Goal: Task Accomplishment & Management: Manage account settings

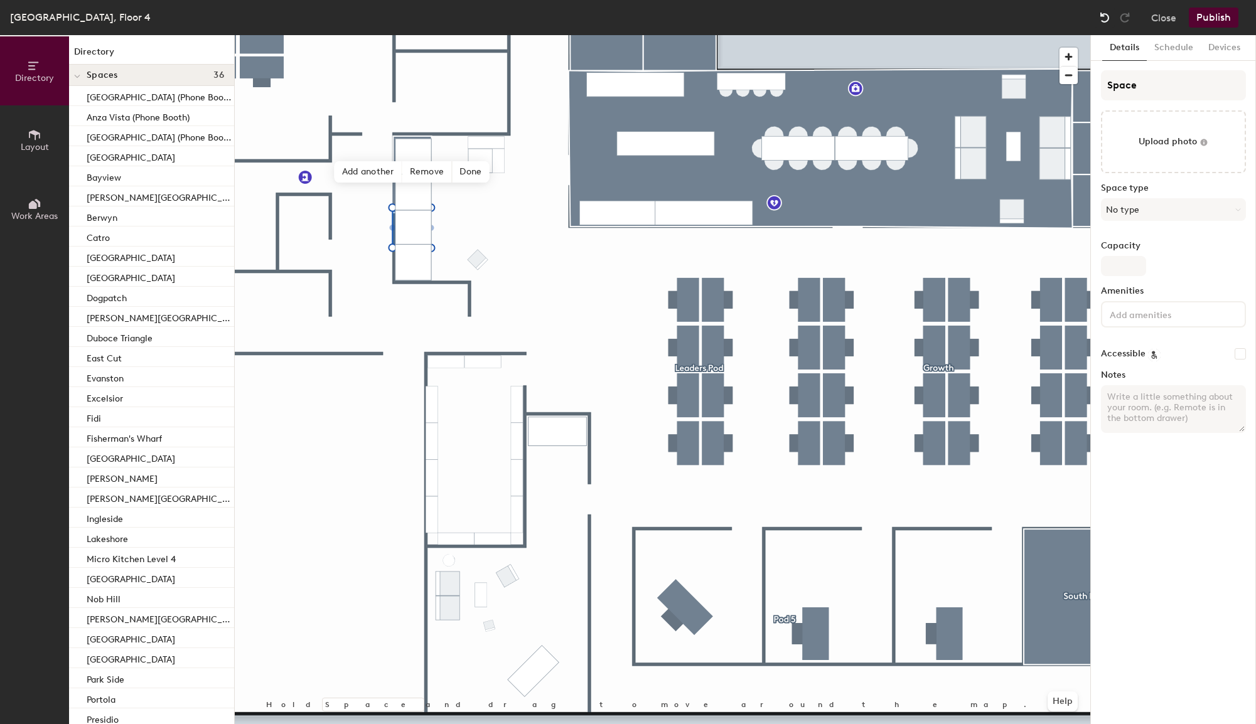
click at [1102, 15] on img at bounding box center [1104, 17] width 13 height 13
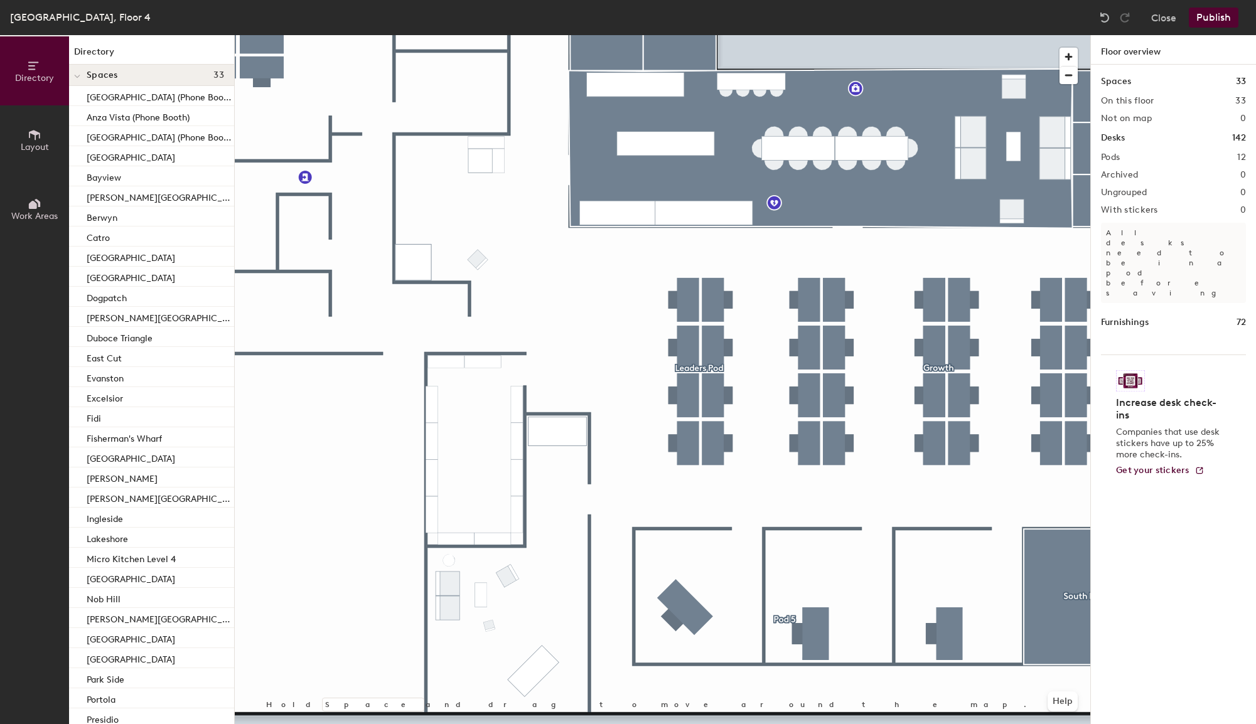
click at [417, 35] on div at bounding box center [662, 35] width 855 height 0
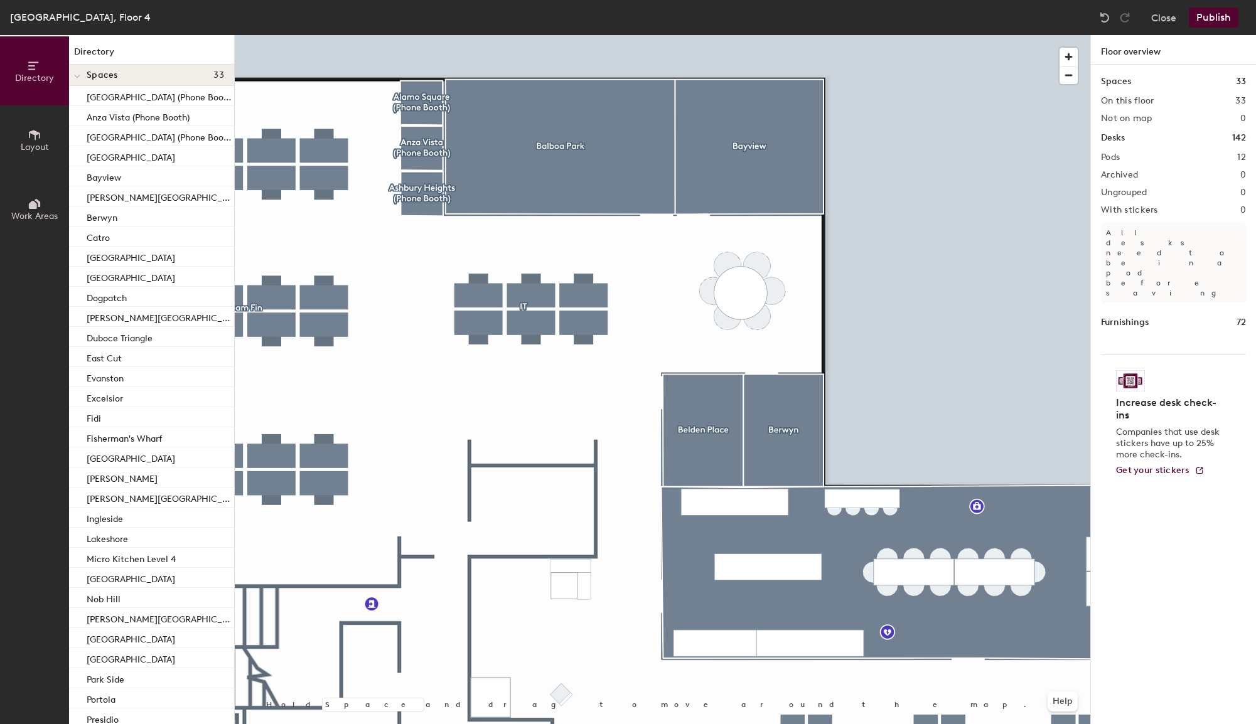
click at [414, 35] on div at bounding box center [662, 35] width 855 height 0
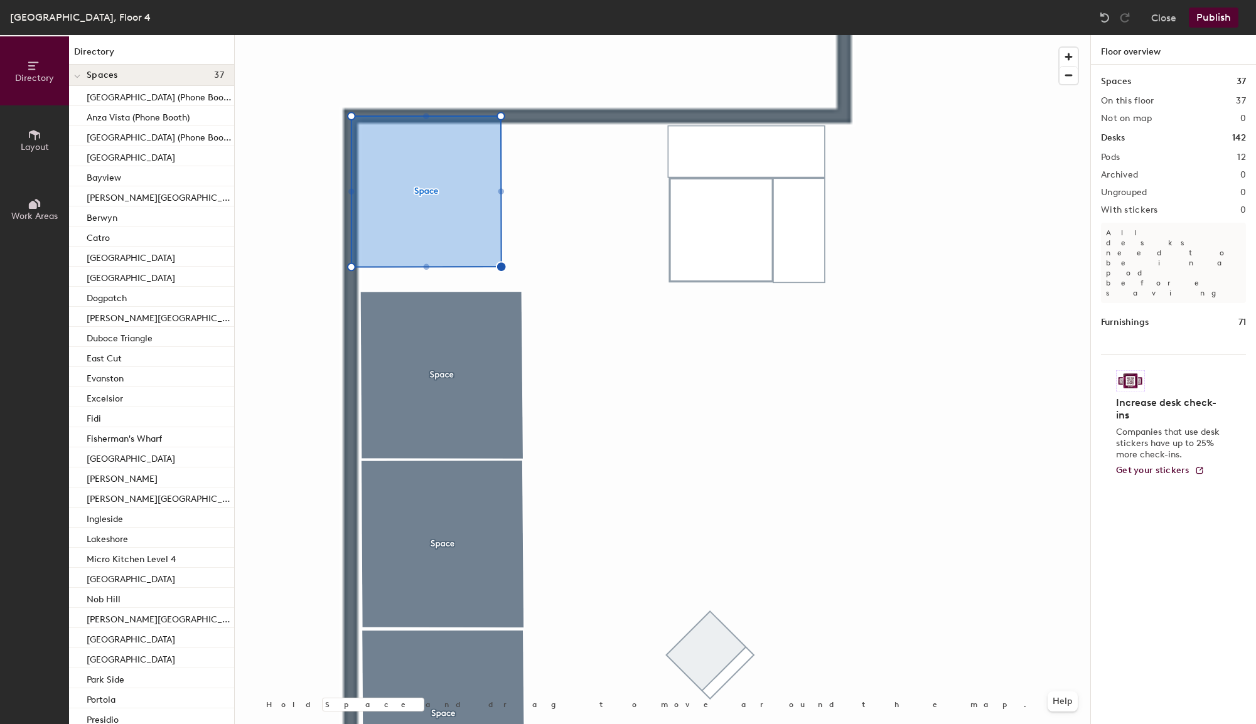
click at [450, 35] on div at bounding box center [662, 35] width 855 height 0
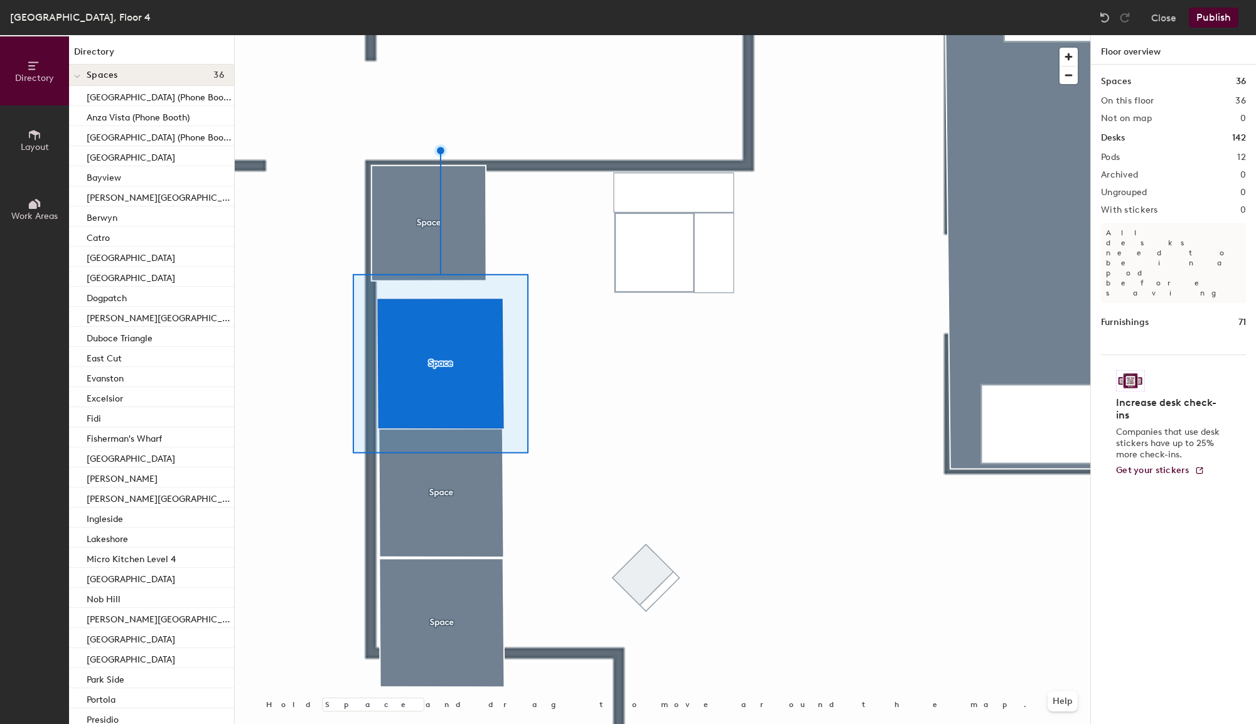
click at [437, 35] on div at bounding box center [662, 35] width 855 height 0
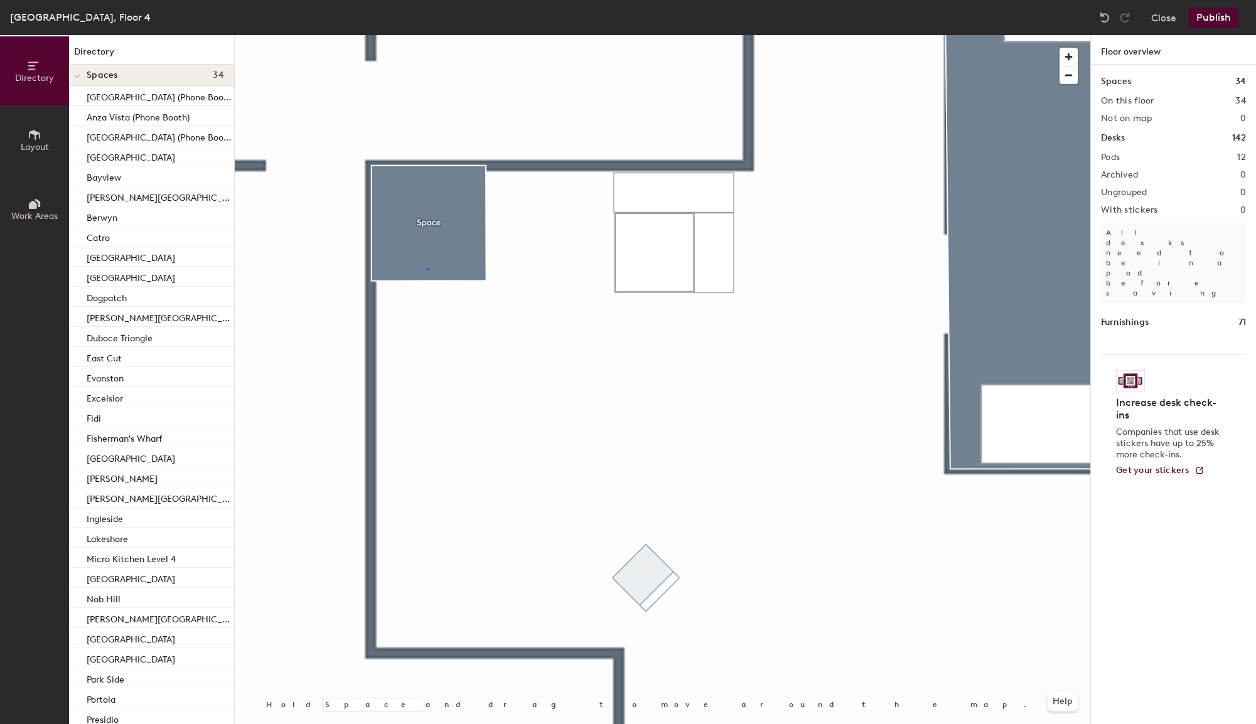
click at [426, 35] on div at bounding box center [662, 35] width 855 height 0
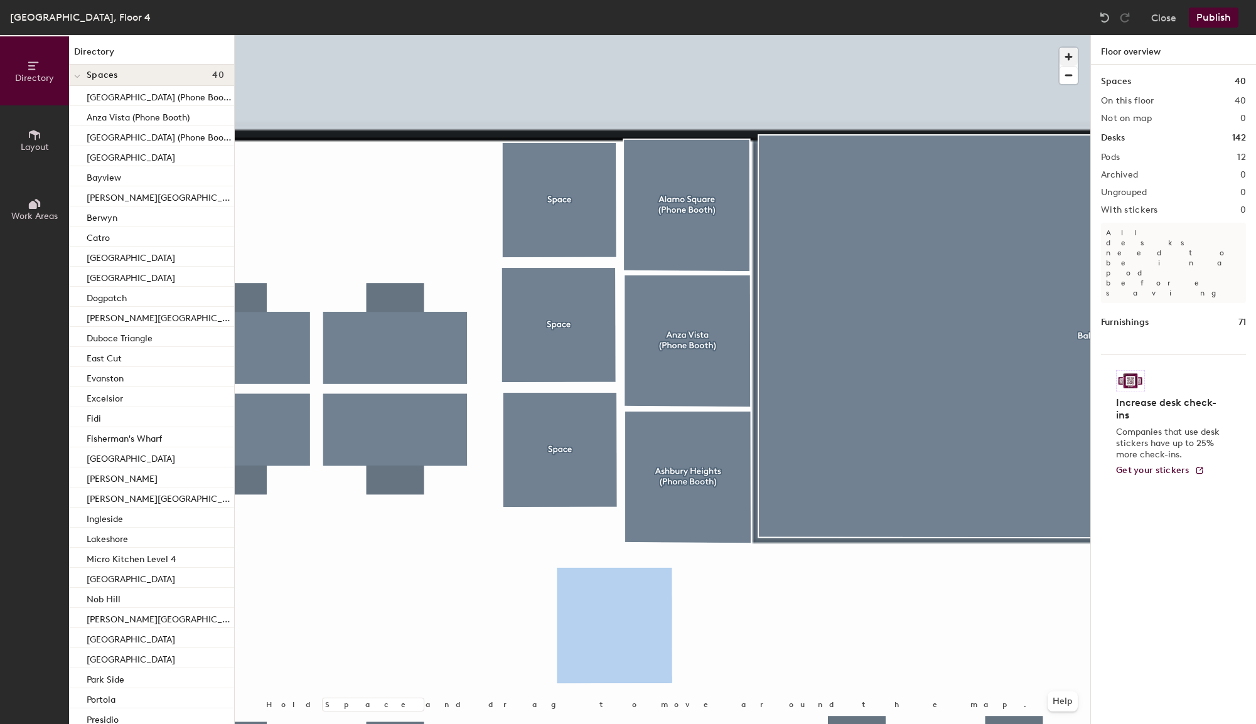
click at [549, 35] on div at bounding box center [662, 35] width 855 height 0
click at [618, 35] on div at bounding box center [662, 35] width 855 height 0
click at [653, 35] on div at bounding box center [662, 35] width 855 height 0
click at [644, 35] on div at bounding box center [662, 35] width 855 height 0
click at [714, 35] on div at bounding box center [662, 35] width 855 height 0
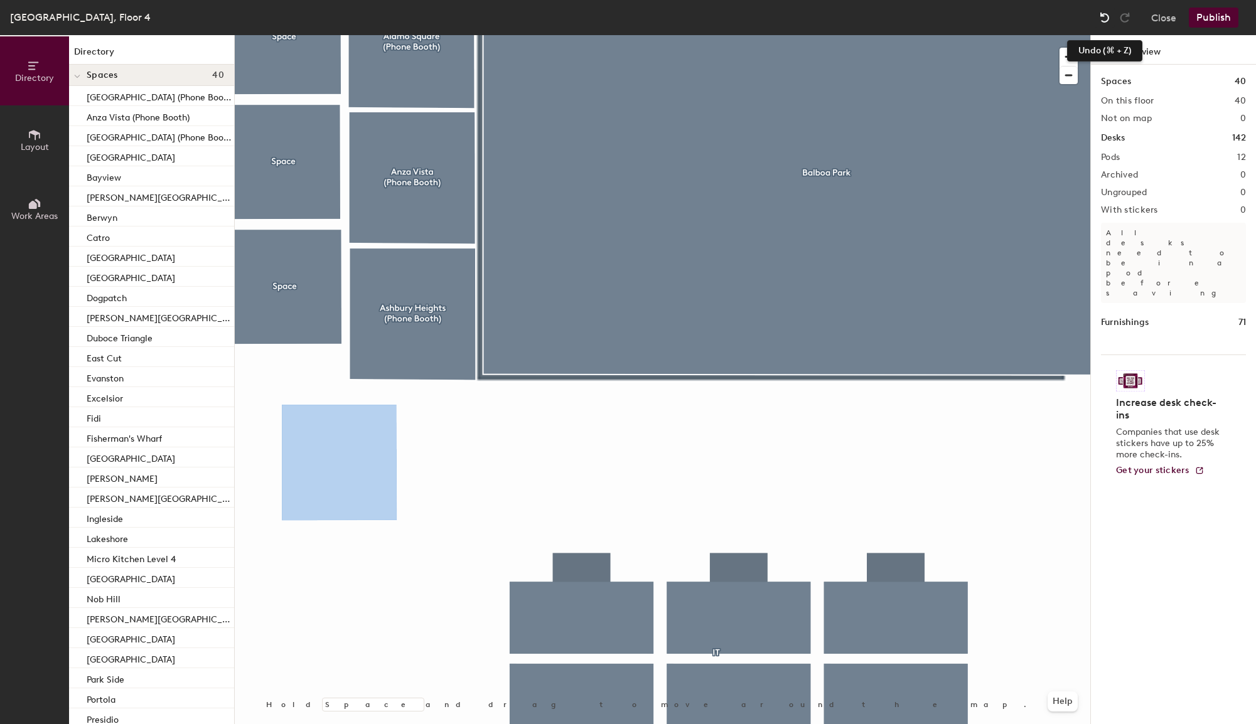
click at [1106, 14] on img at bounding box center [1104, 17] width 13 height 13
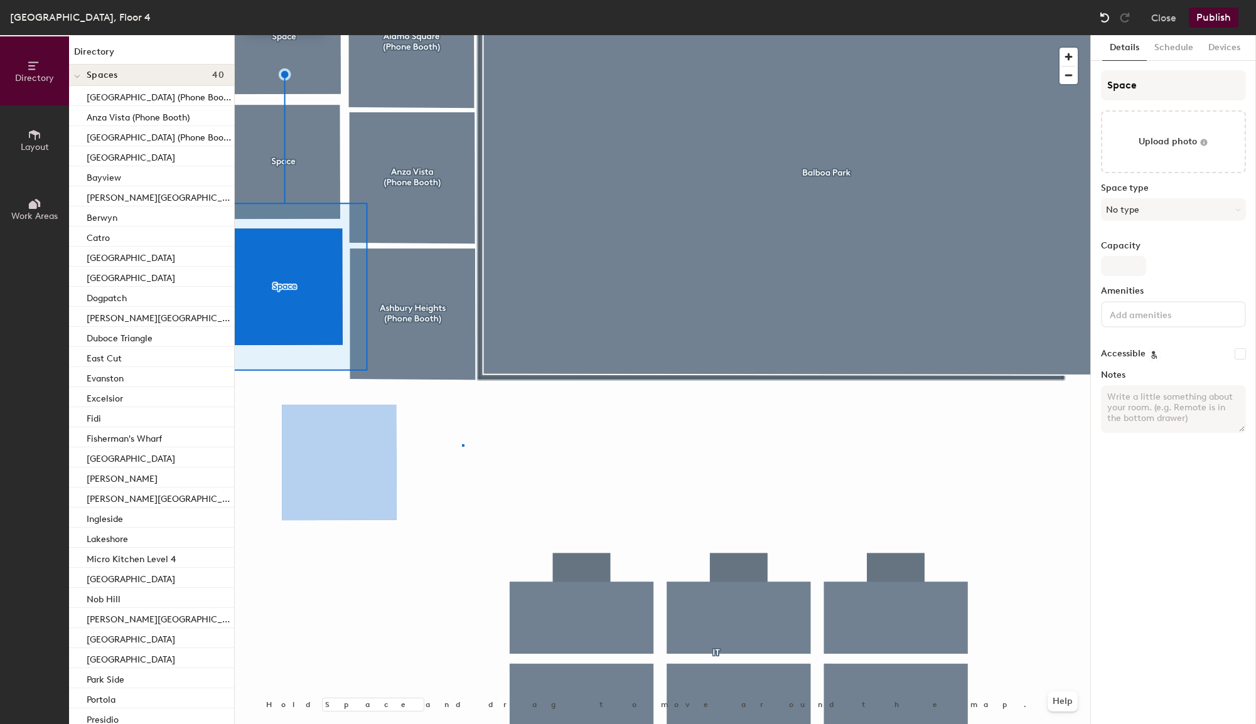
click at [462, 35] on div at bounding box center [662, 35] width 855 height 0
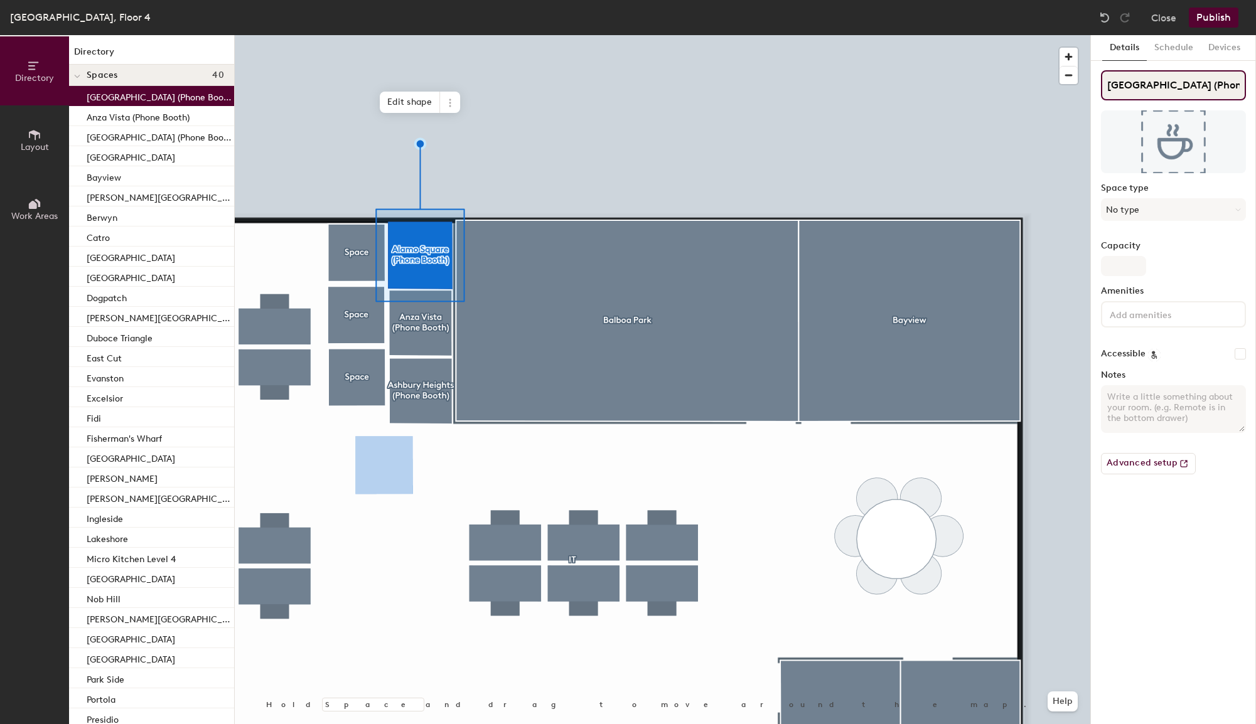
click at [1130, 86] on input "Alamo Square (Phone Booth)" at bounding box center [1173, 85] width 145 height 30
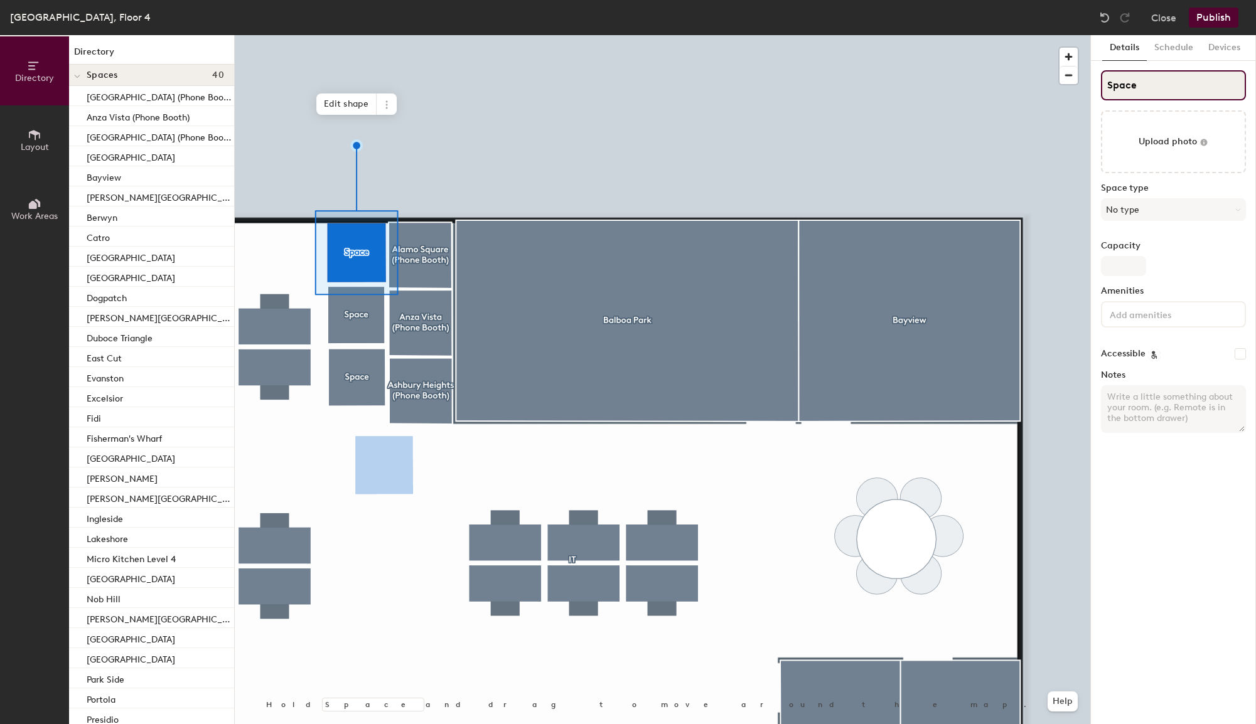
click at [1143, 91] on input "Space" at bounding box center [1173, 85] width 145 height 30
paste input "Alamo Square (Phone Booth)"
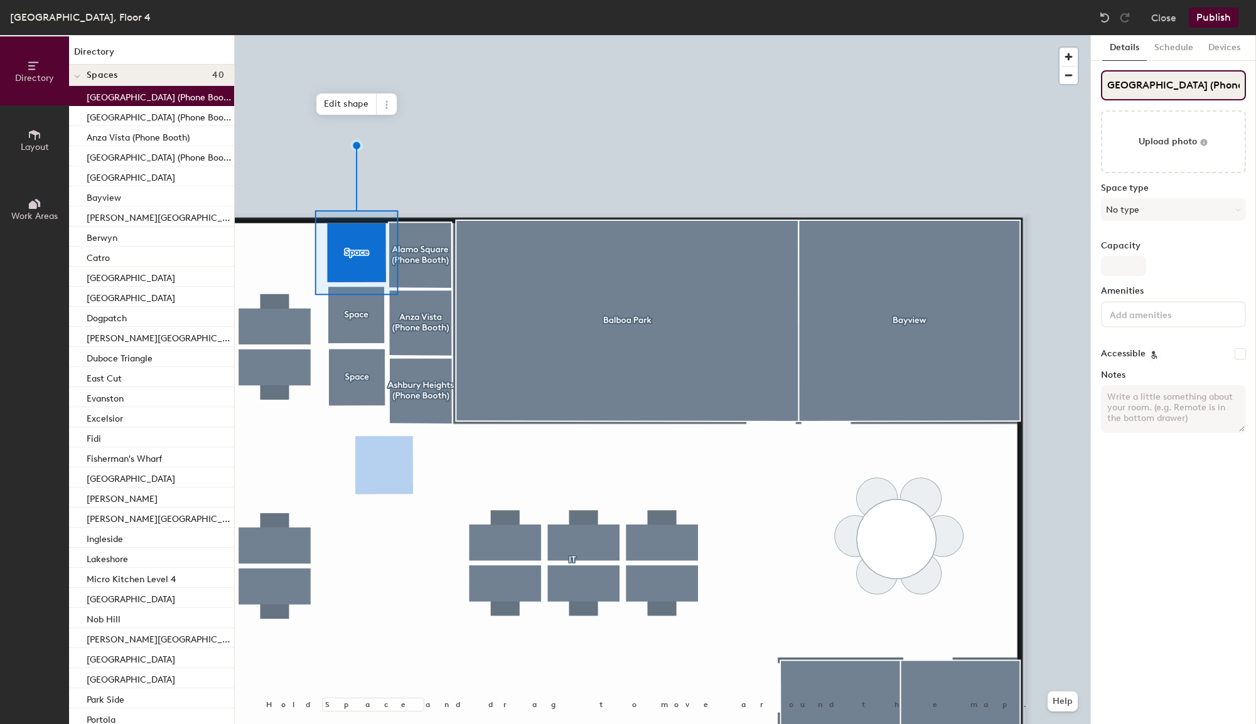
type input "Alamo Square (Phone Booth)"
click at [424, 35] on div at bounding box center [662, 35] width 855 height 0
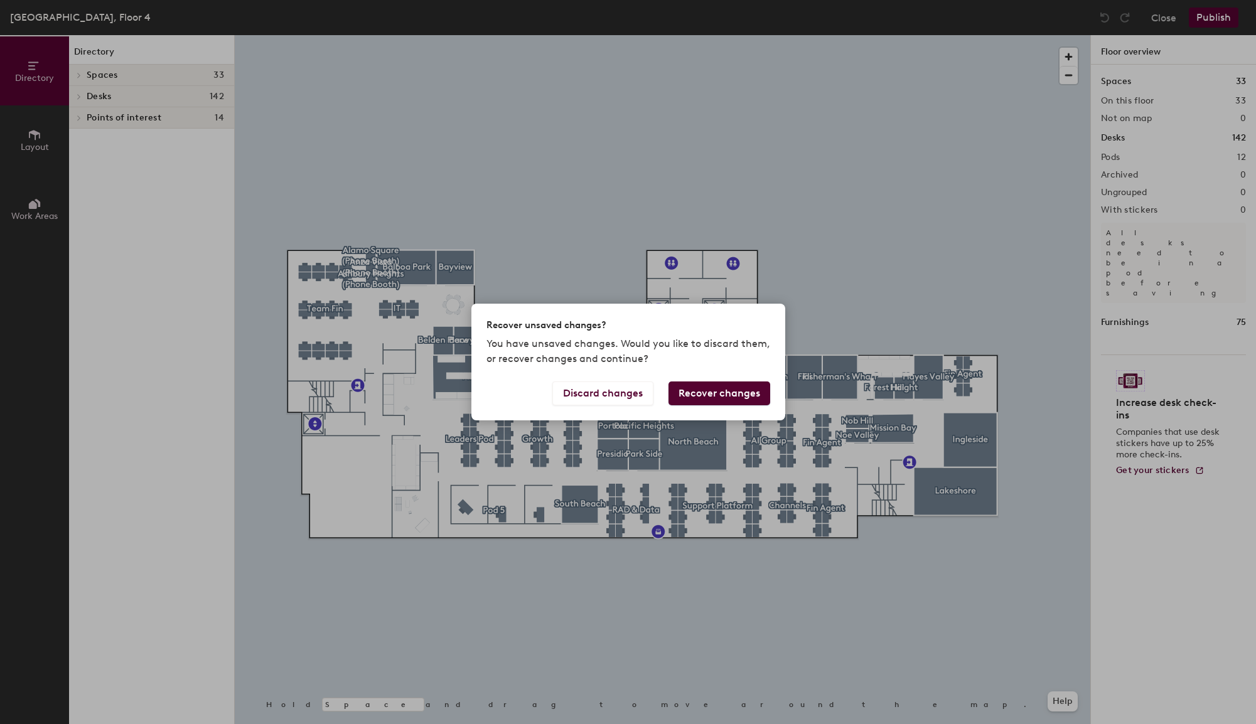
click at [722, 397] on button "Recover changes" at bounding box center [719, 394] width 102 height 24
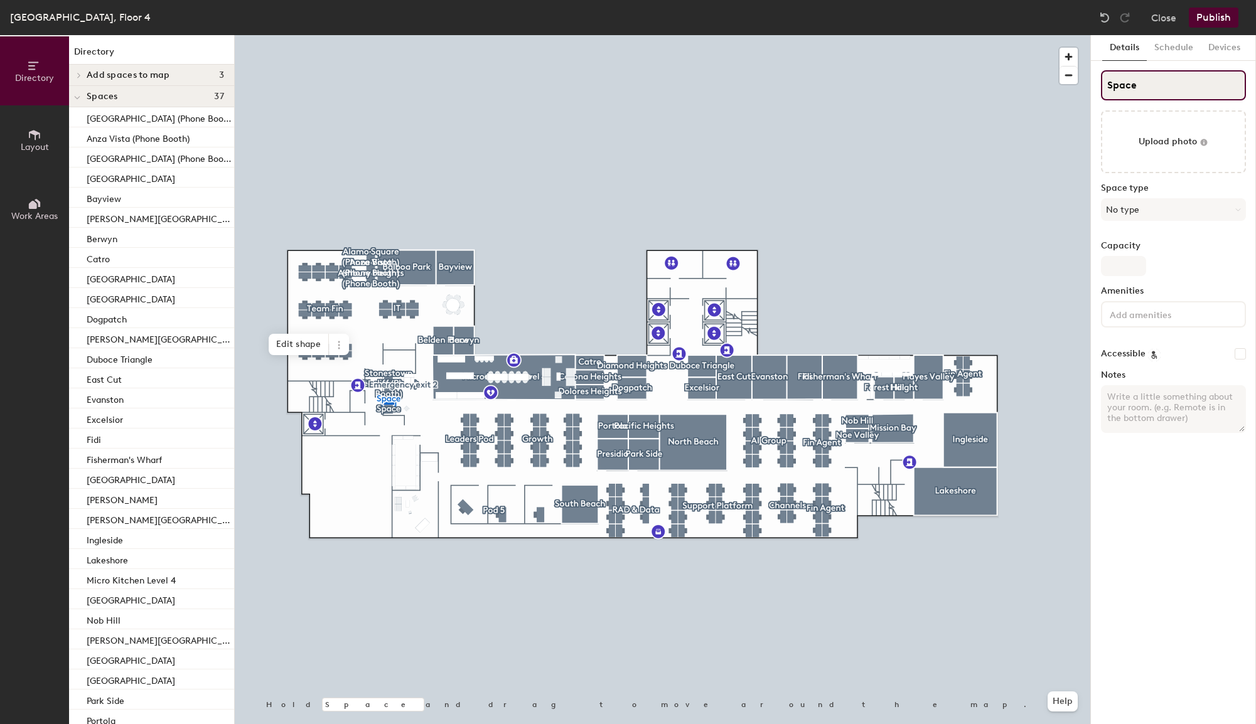
click at [1129, 75] on input "Space" at bounding box center [1173, 85] width 145 height 30
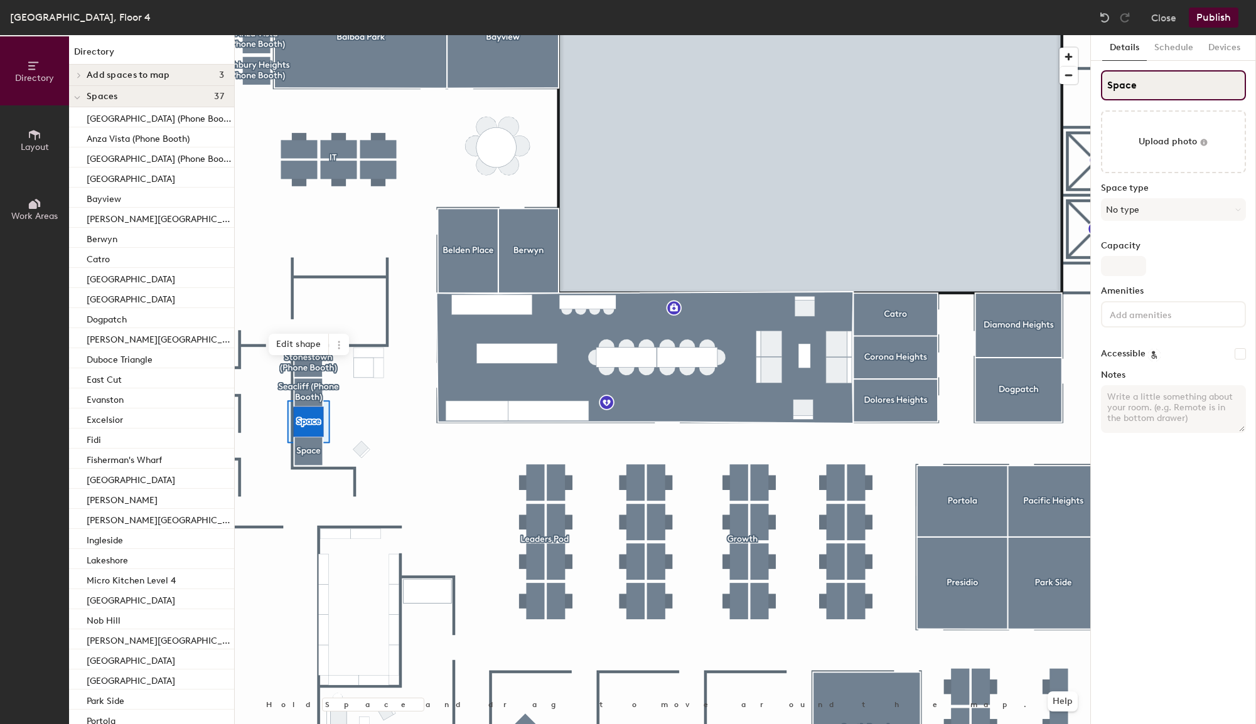
click at [1129, 77] on input "Space" at bounding box center [1173, 85] width 145 height 30
paste input "Rincon Hill (Phone Booth)"
type input "Rincon Hill (Phone Booth)"
click at [313, 35] on div at bounding box center [662, 35] width 855 height 0
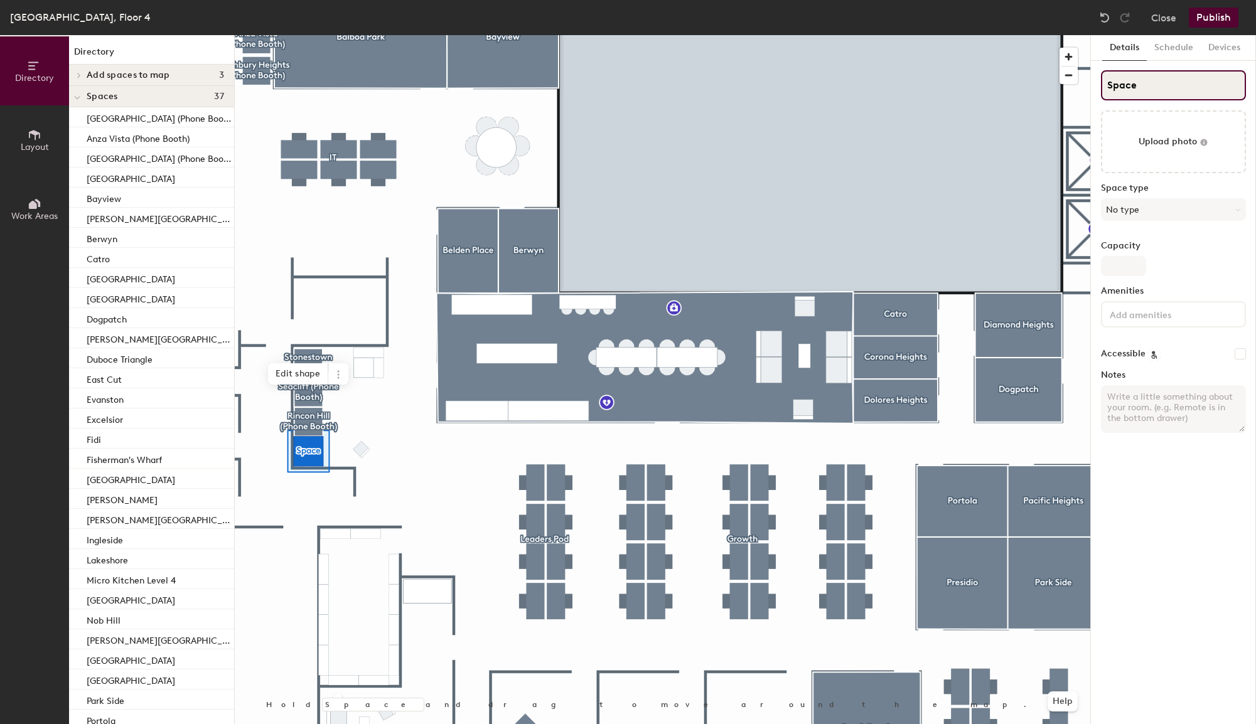
click at [1140, 93] on input "Space" at bounding box center [1173, 85] width 145 height 30
paste input "[GEOGRAPHIC_DATA] (Phone Booth)"
type input "[GEOGRAPHIC_DATA] (Phone Booth)"
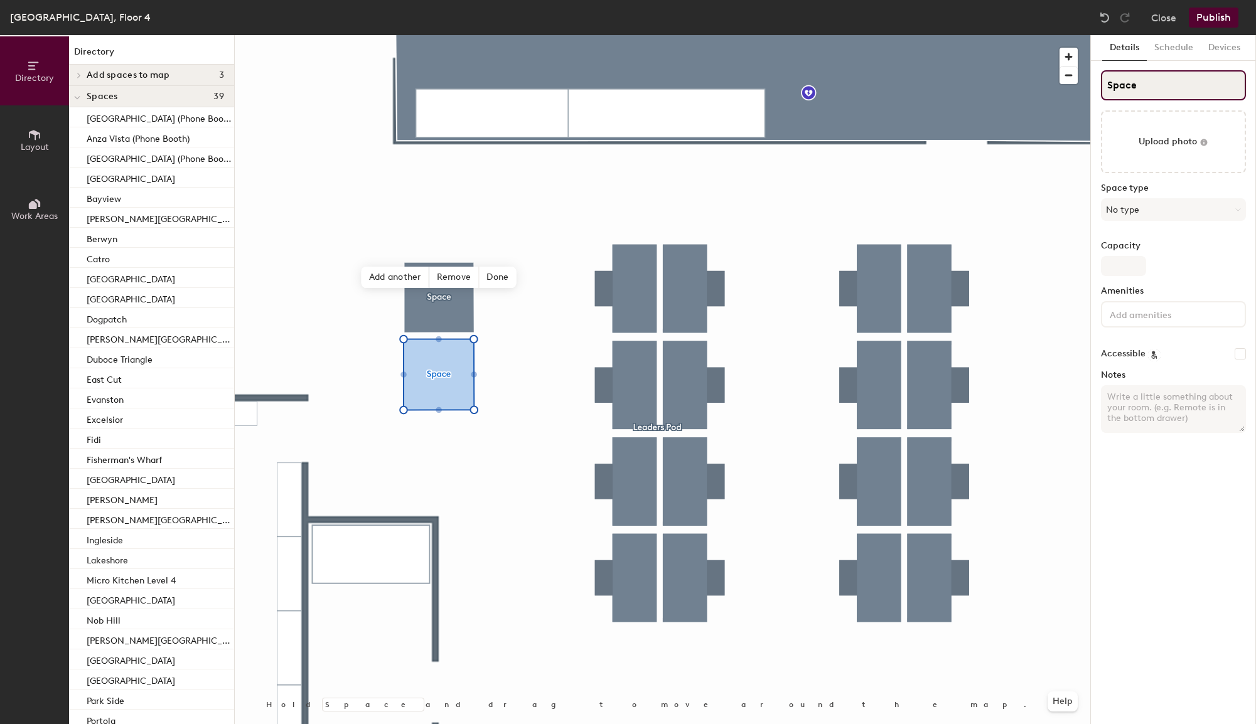
click at [1128, 79] on input "Space" at bounding box center [1173, 85] width 145 height 30
paste input "West Portal (Phone Booth)"
type input "West Portal (Phone Booth)"
click at [1220, 22] on button "Publish" at bounding box center [1214, 18] width 50 height 20
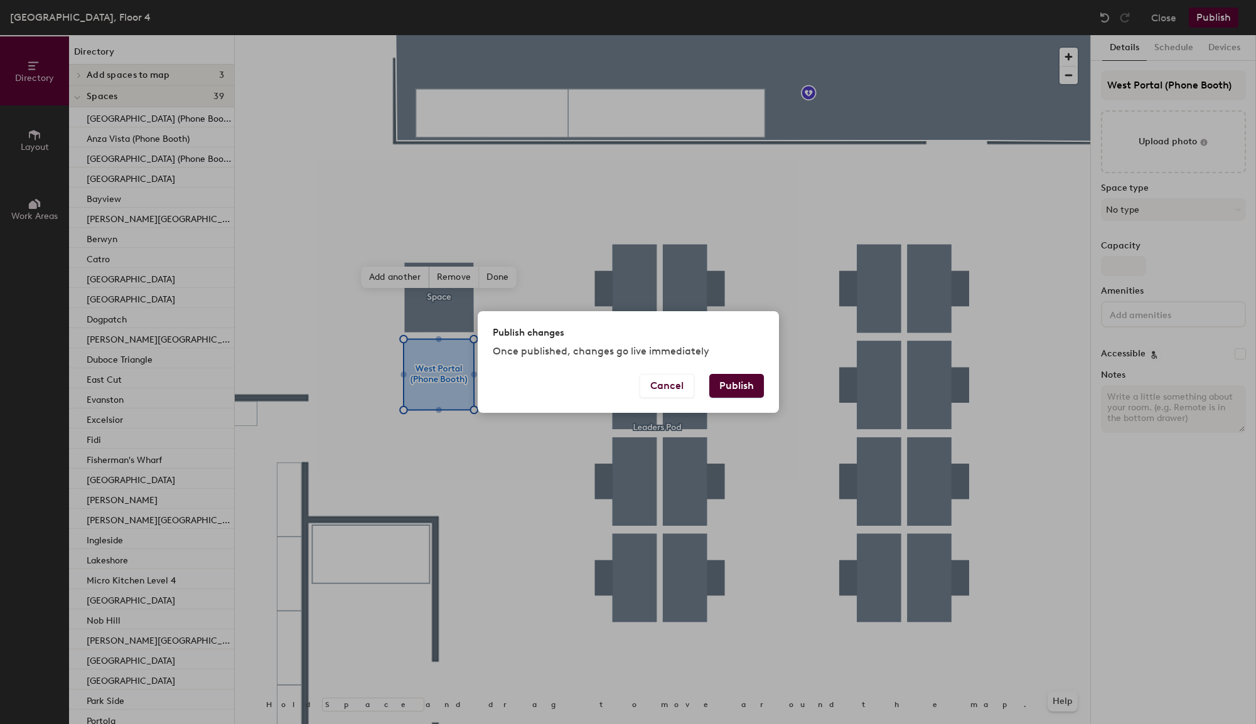
click at [734, 388] on button "Publish" at bounding box center [736, 386] width 55 height 24
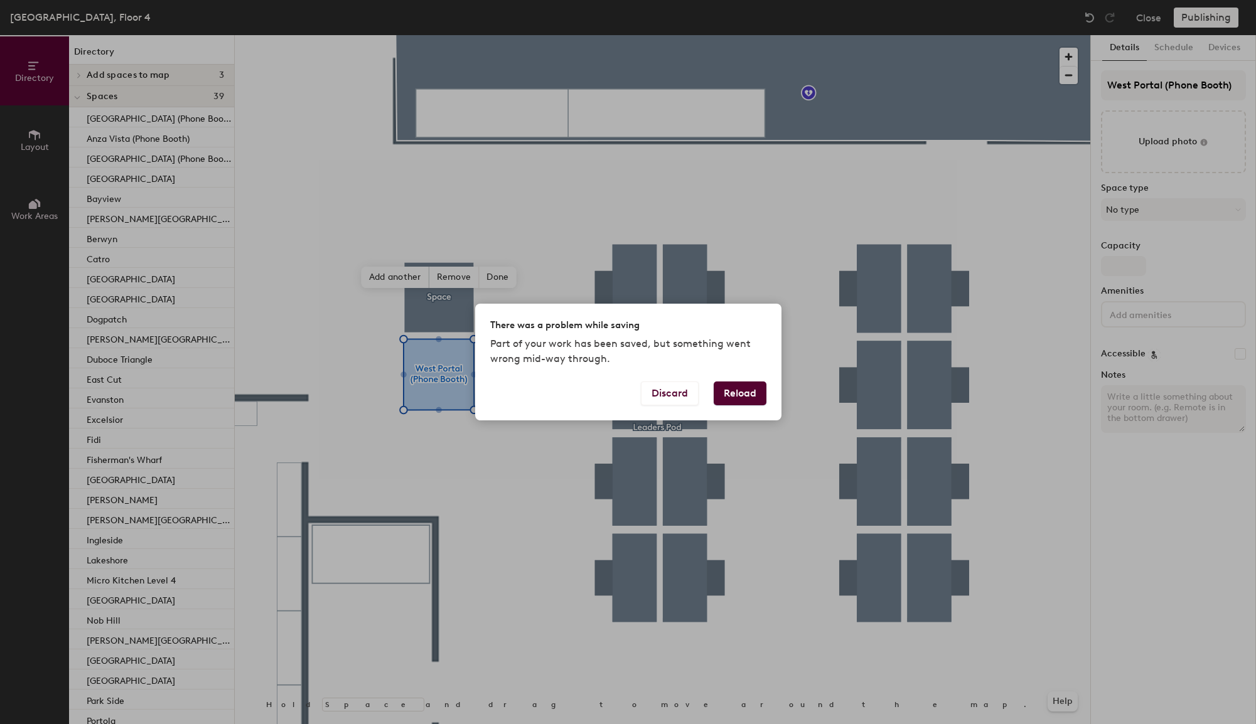
click at [737, 392] on button "Reload" at bounding box center [740, 394] width 53 height 24
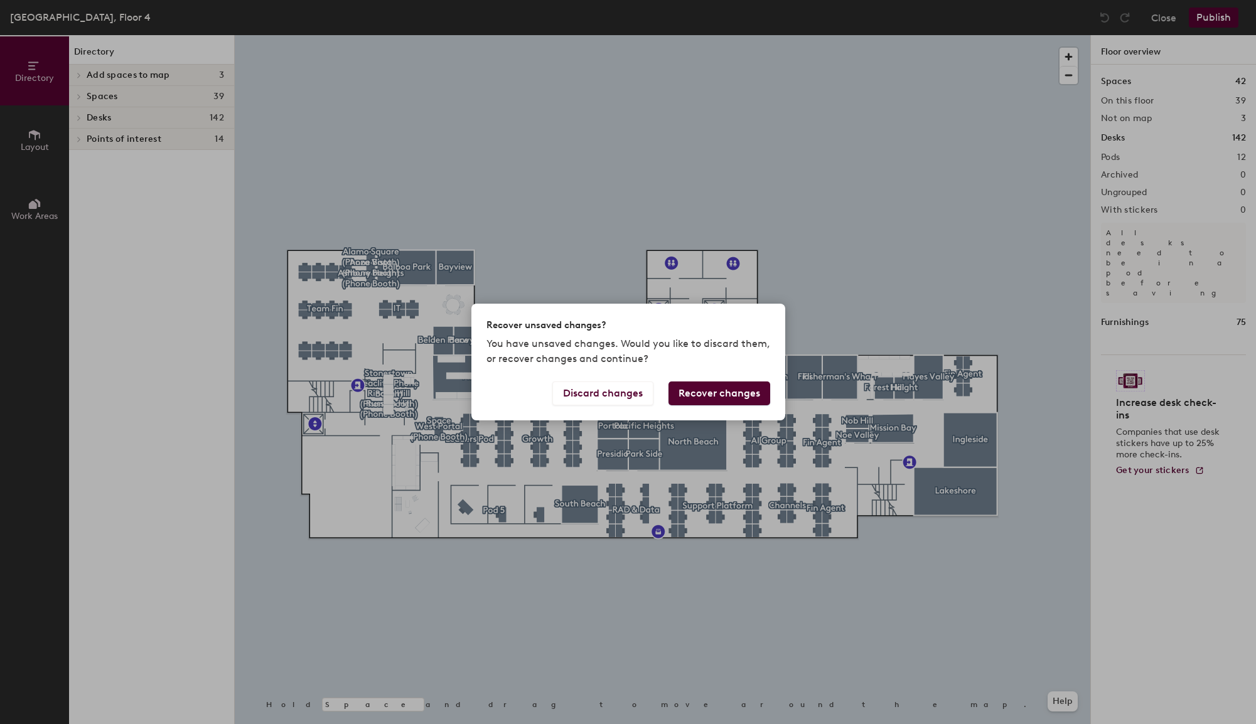
click at [742, 395] on button "Recover changes" at bounding box center [719, 394] width 102 height 24
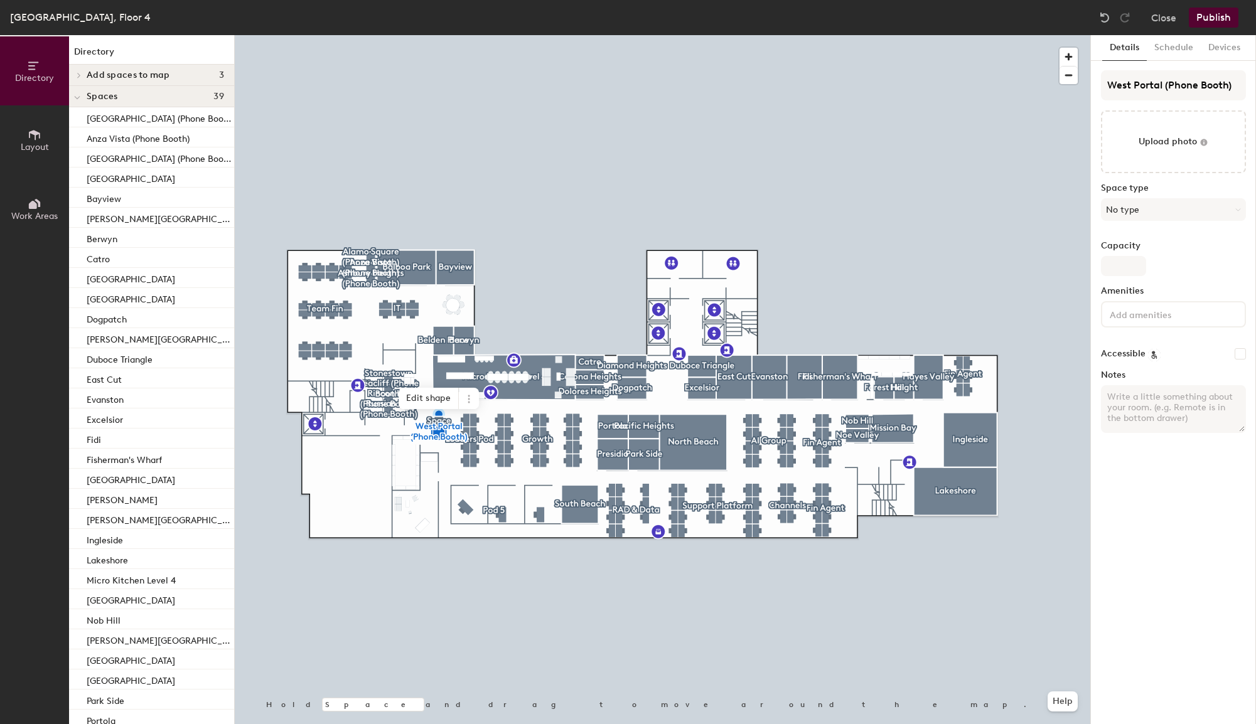
click at [1210, 23] on button "Publish" at bounding box center [1214, 18] width 50 height 20
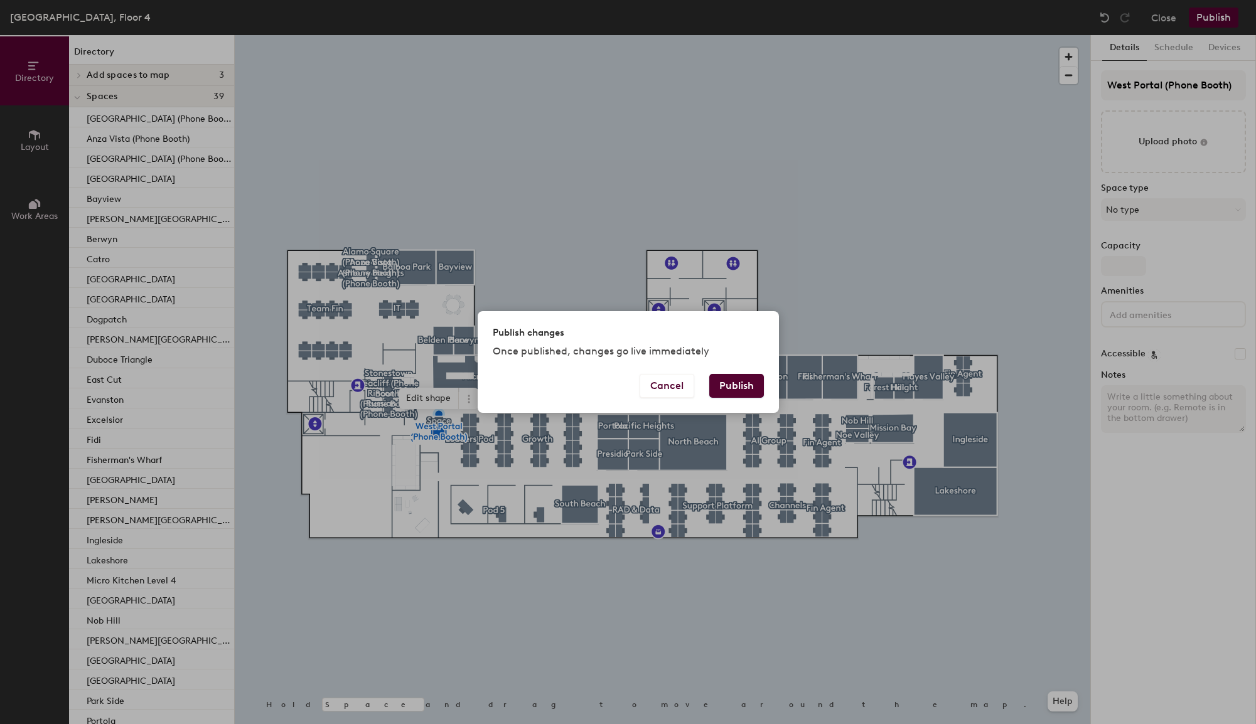
click at [741, 377] on button "Publish" at bounding box center [736, 386] width 55 height 24
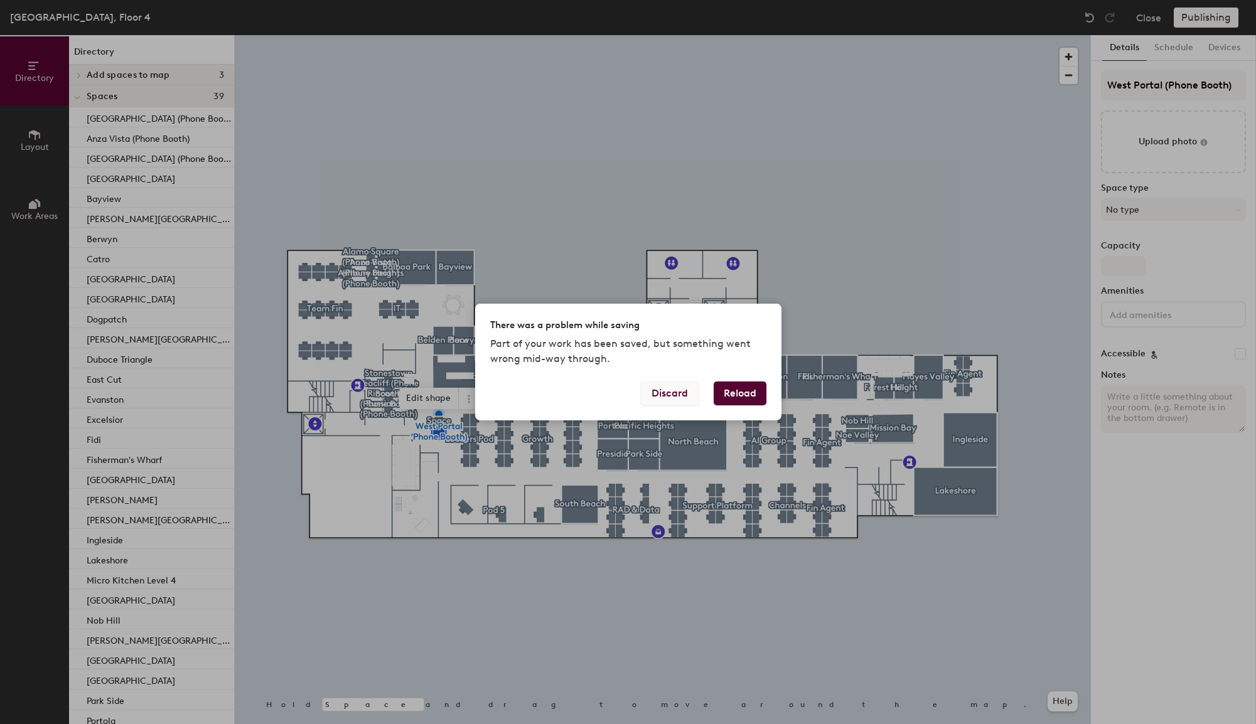
click at [654, 395] on button "Discard" at bounding box center [670, 394] width 58 height 24
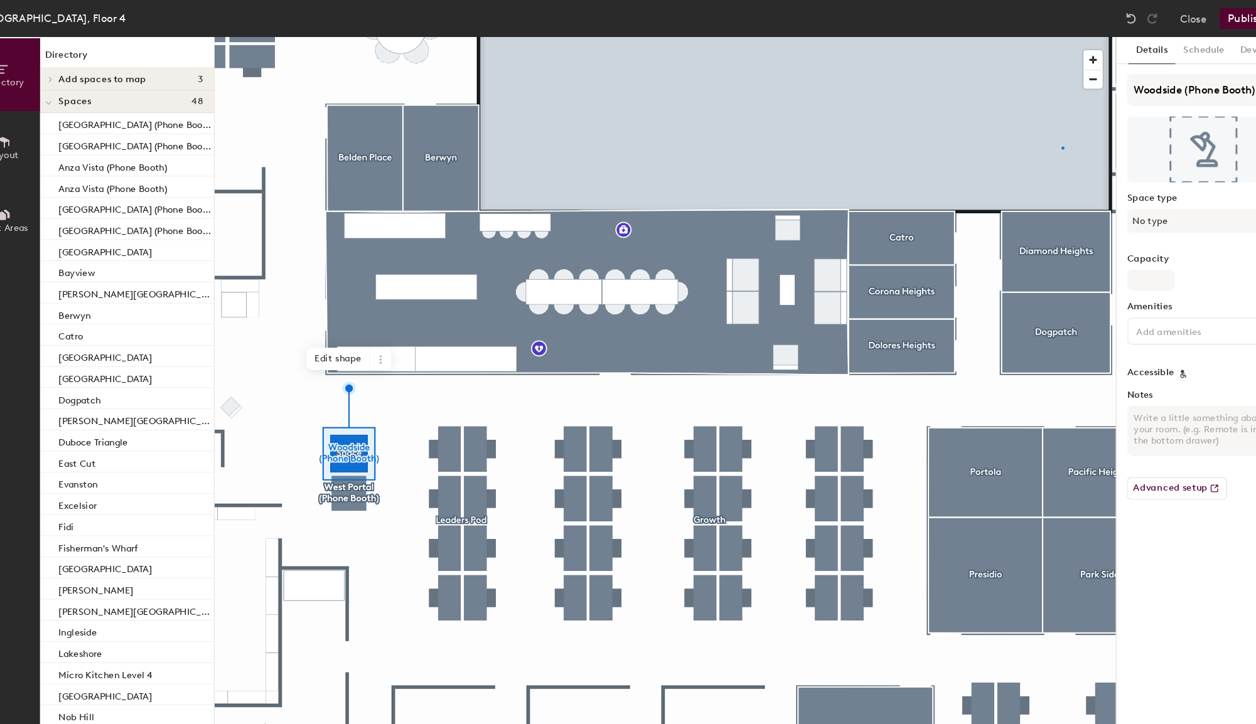
click at [1039, 35] on div at bounding box center [662, 35] width 855 height 0
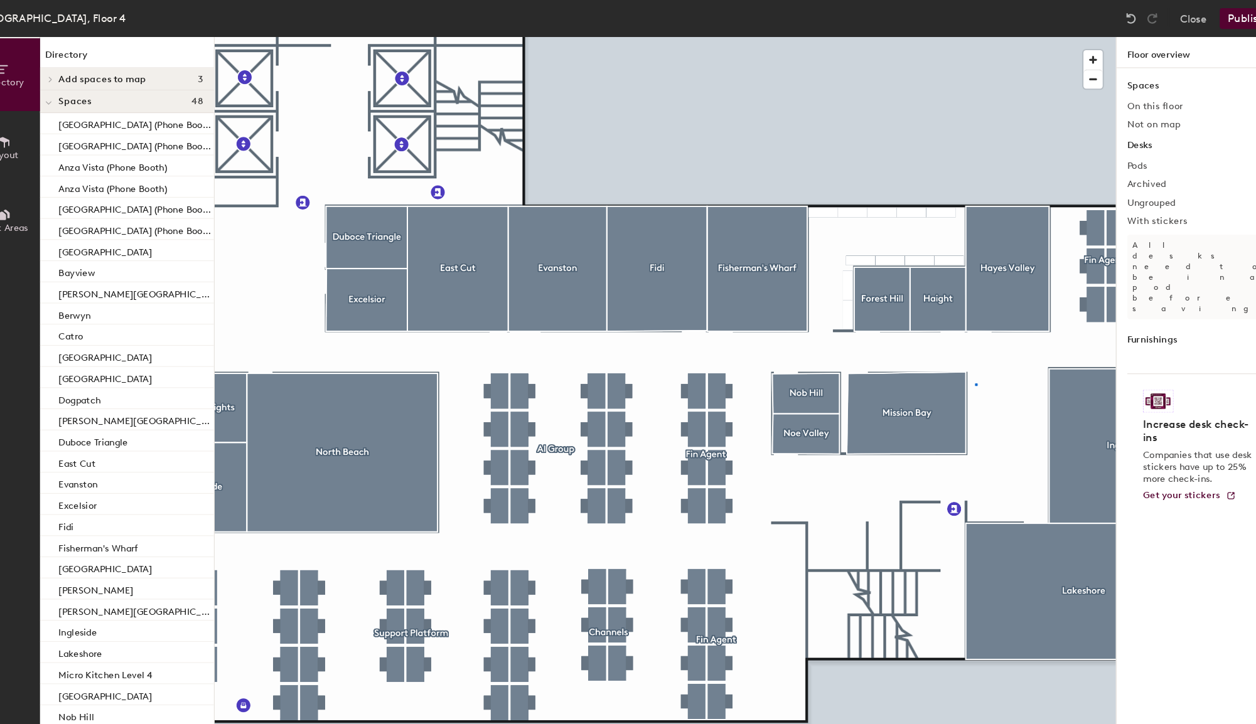
click at [956, 35] on div at bounding box center [662, 35] width 855 height 0
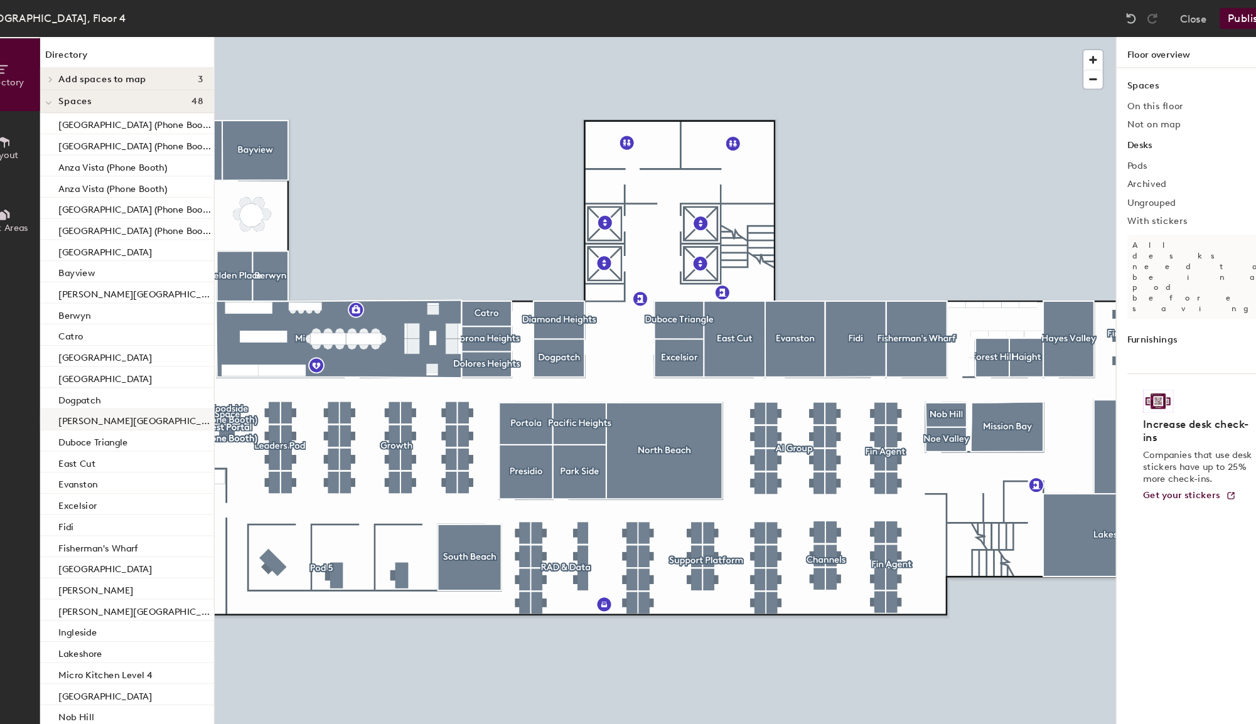
click at [252, 35] on div at bounding box center [662, 35] width 855 height 0
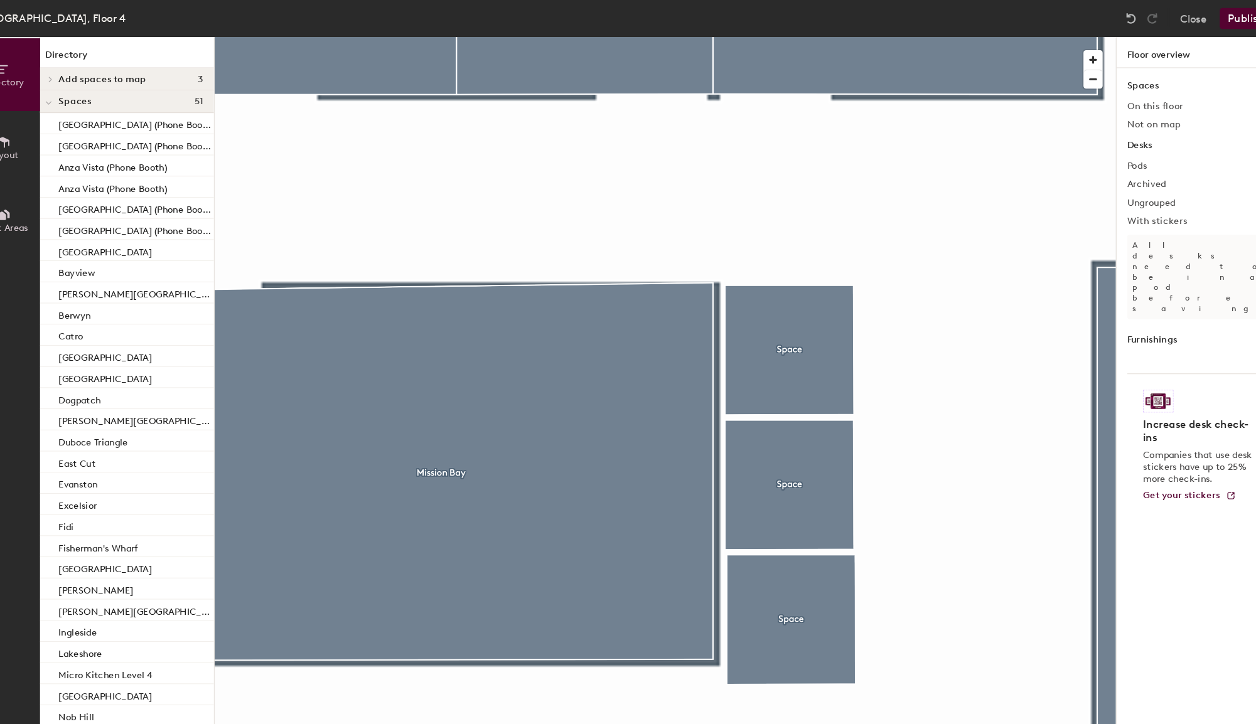
click at [773, 35] on div at bounding box center [662, 35] width 855 height 0
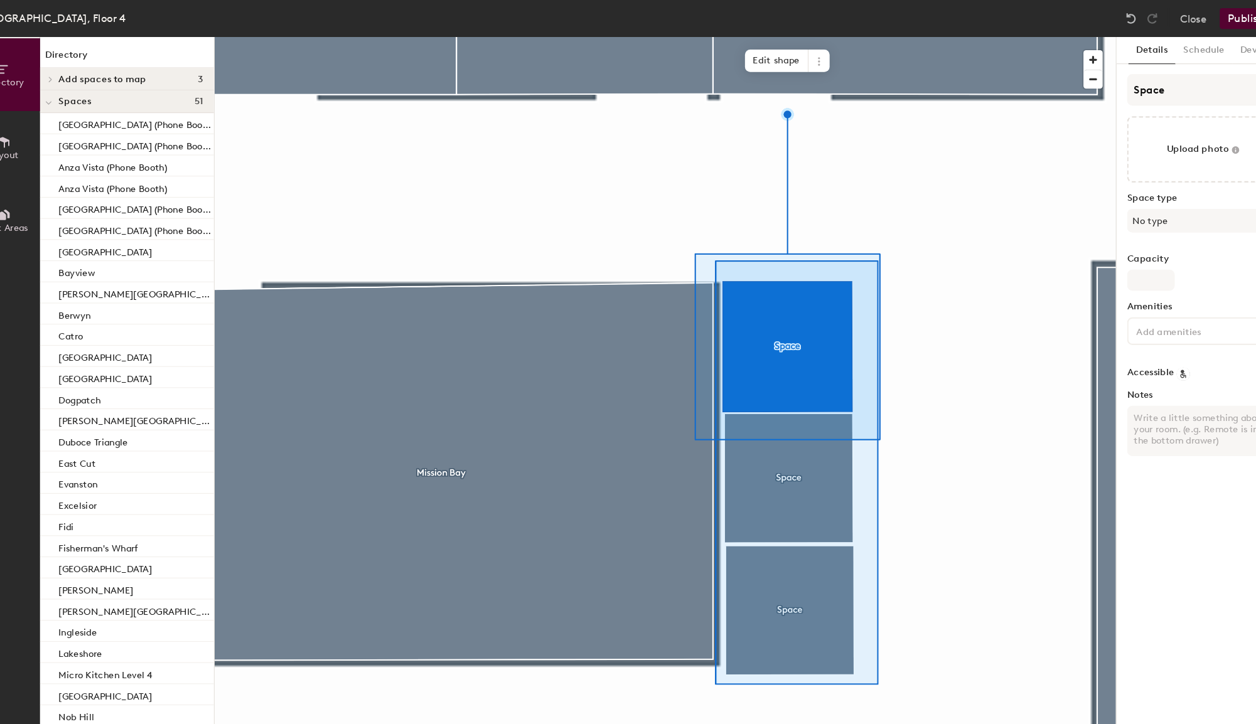
click at [705, 35] on div at bounding box center [662, 35] width 855 height 0
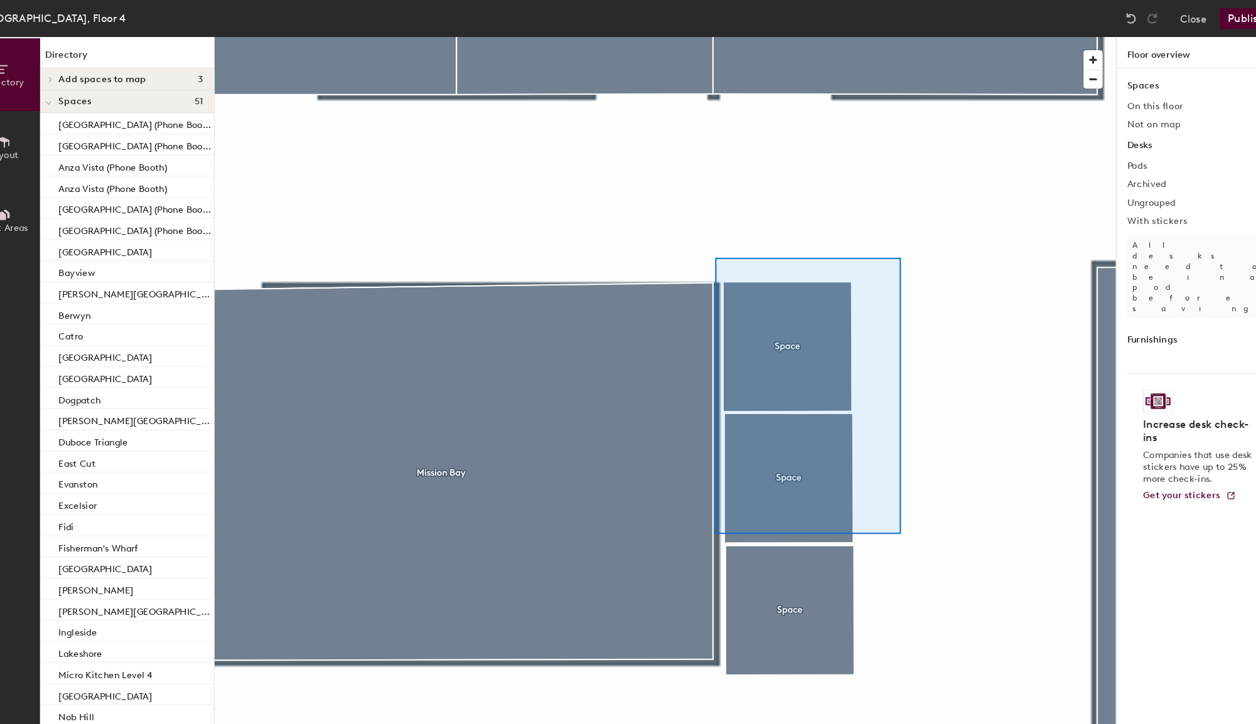
click at [874, 35] on div at bounding box center [662, 35] width 855 height 0
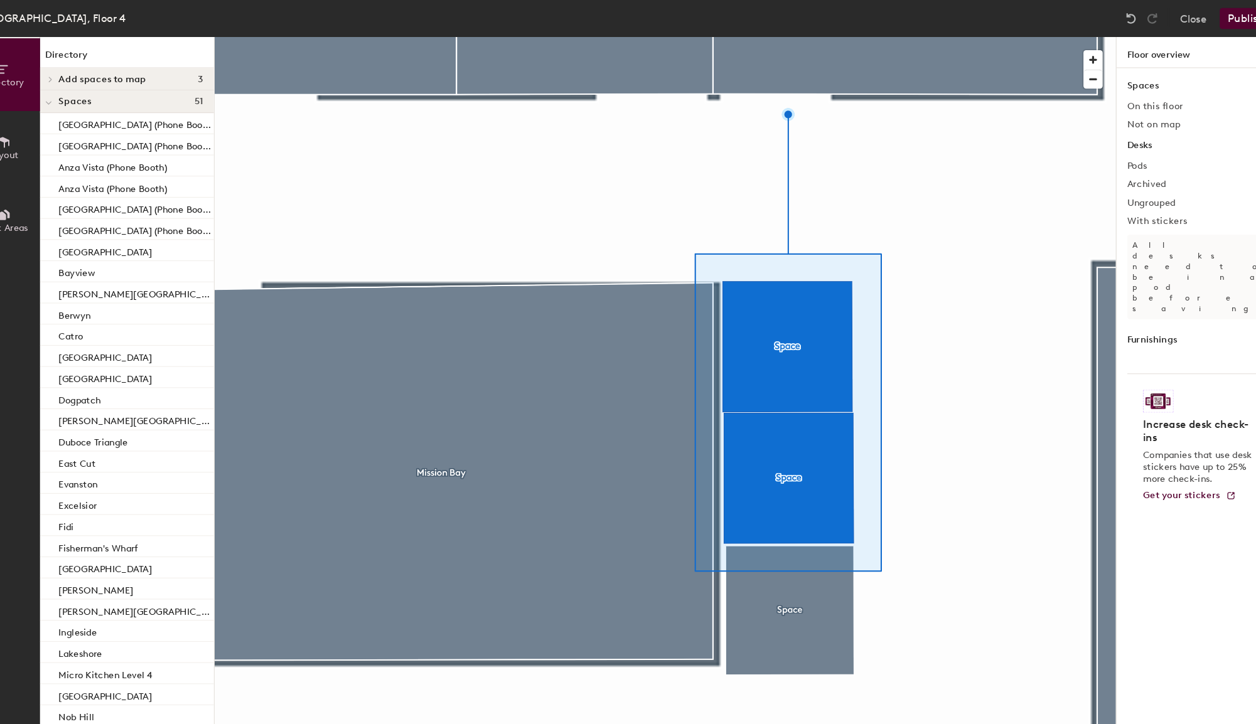
click at [788, 35] on div at bounding box center [662, 35] width 855 height 0
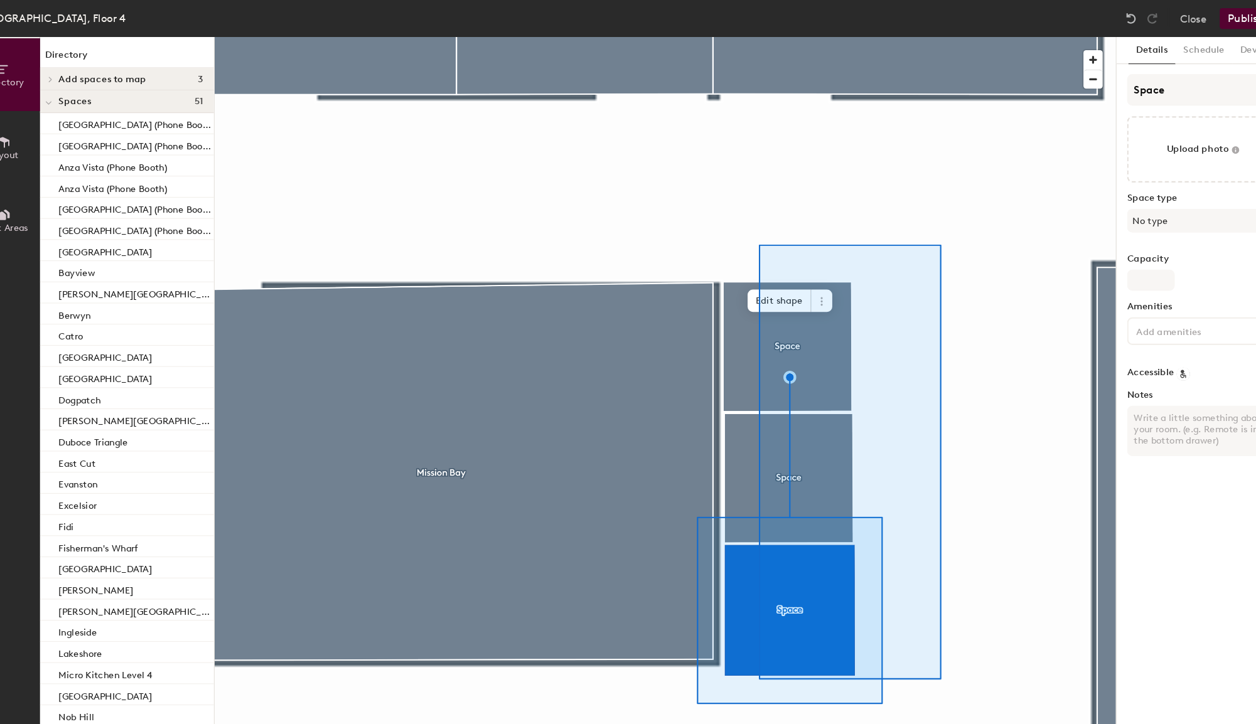
click at [747, 35] on div at bounding box center [662, 35] width 855 height 0
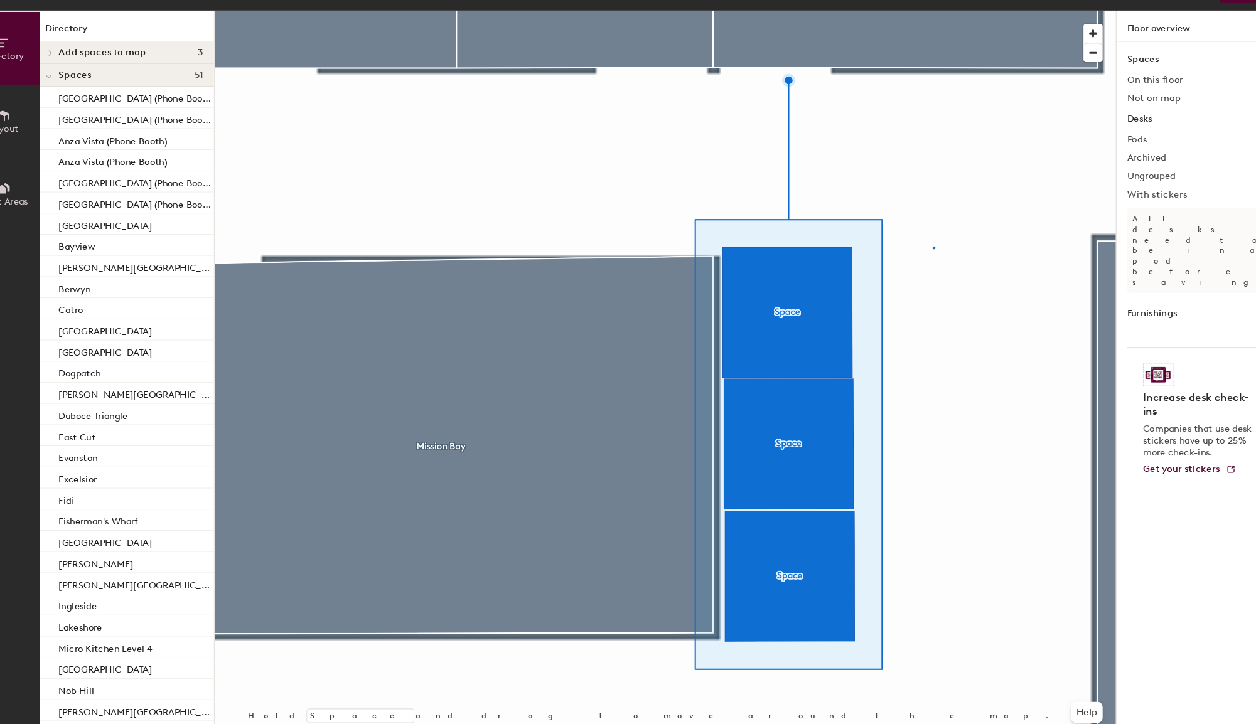
click at [916, 35] on div at bounding box center [662, 35] width 855 height 0
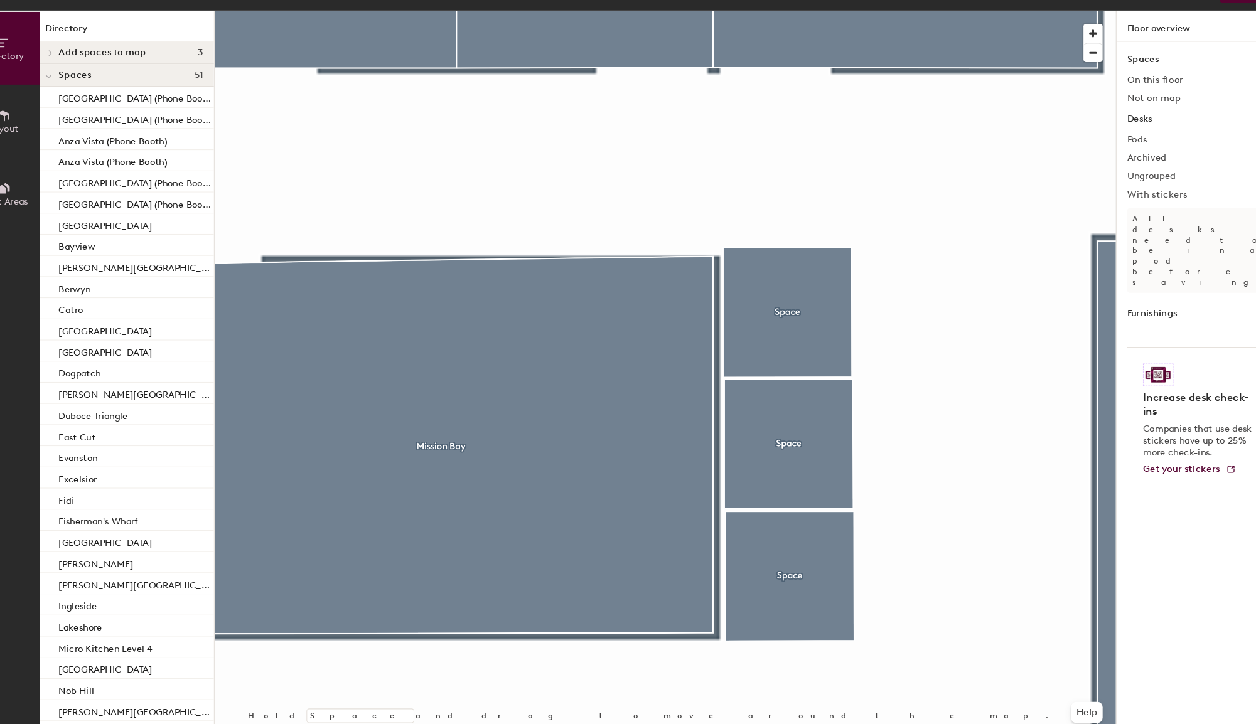
click at [771, 35] on div at bounding box center [662, 35] width 855 height 0
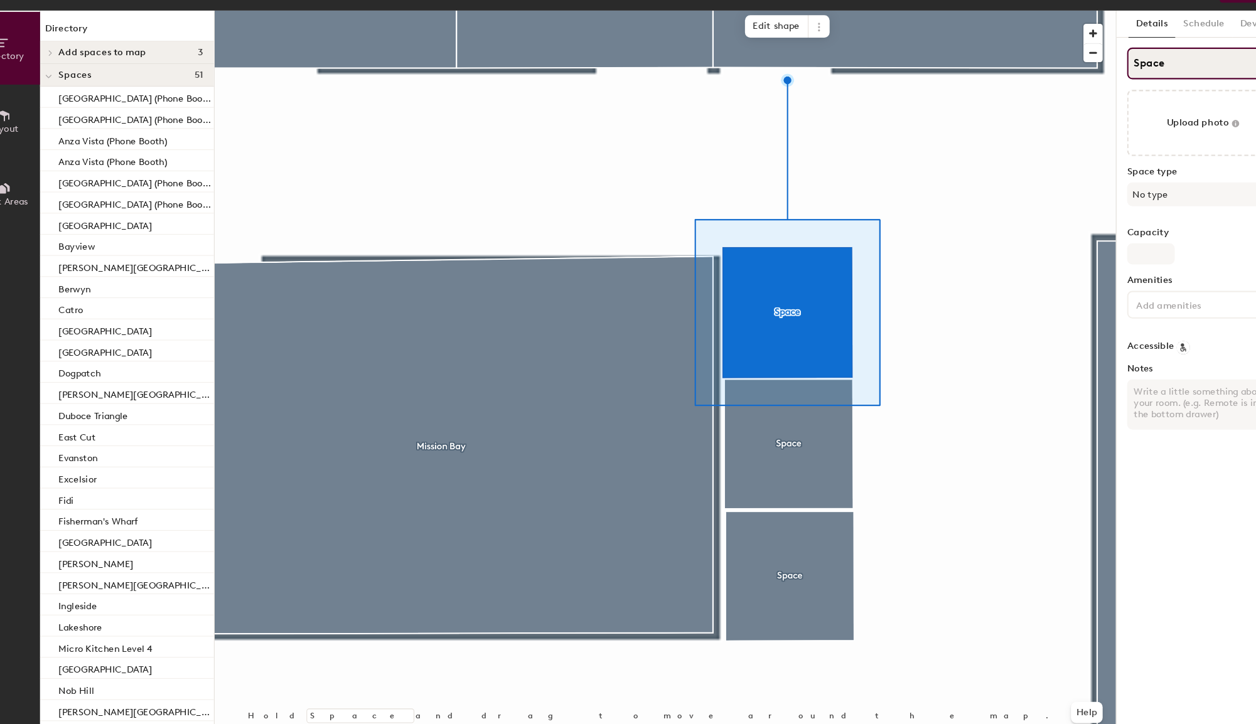
click at [1143, 84] on input "Space" at bounding box center [1173, 85] width 145 height 30
paste input "Laurel Heights (Phone Booth)"
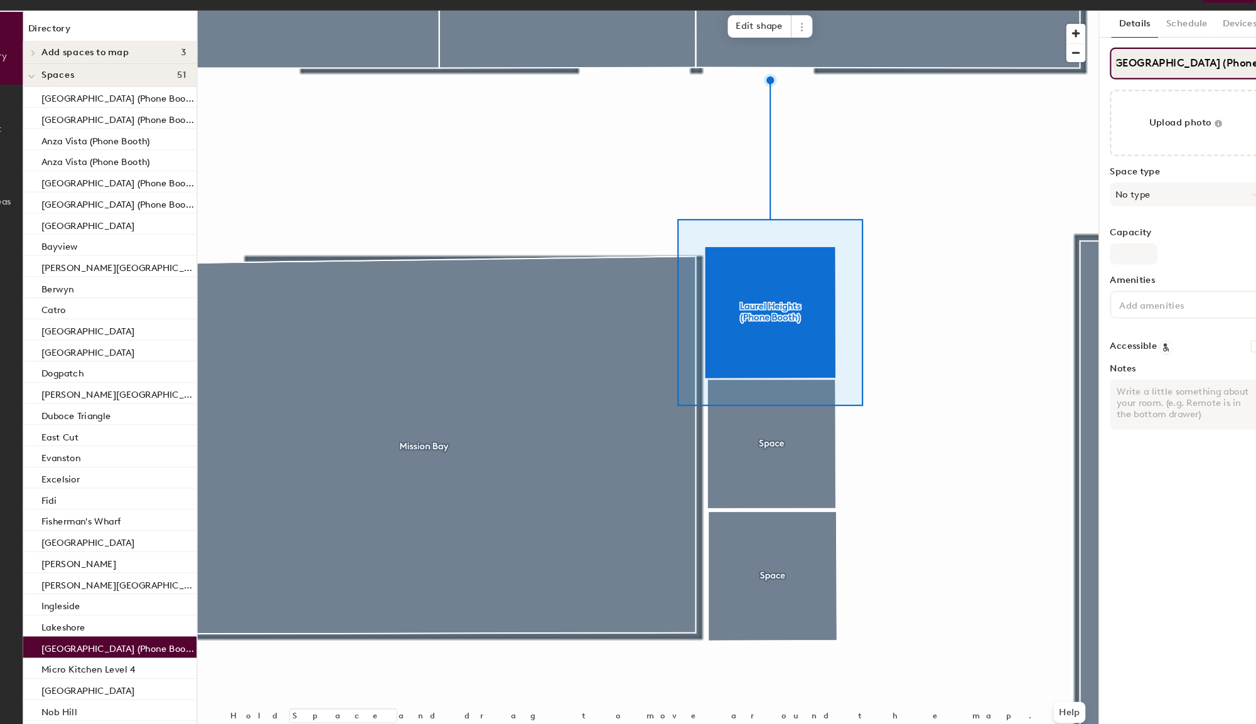
type input "Laurel Heights (Phone Booth)"
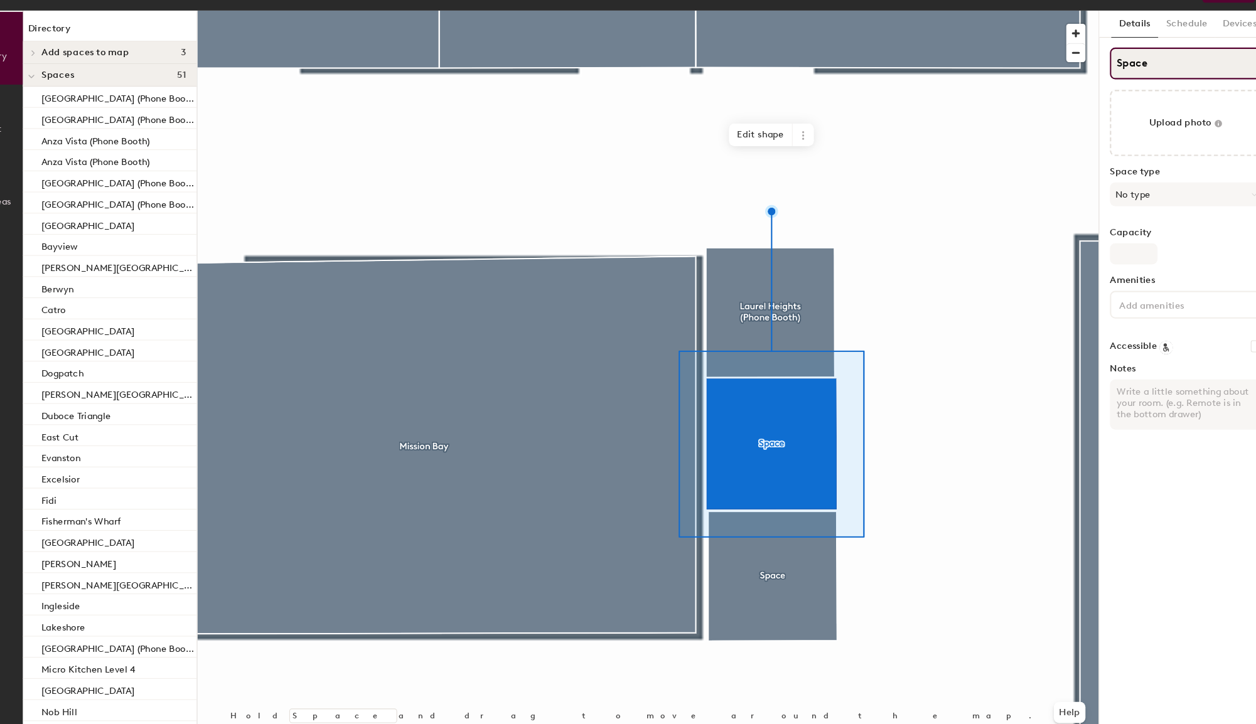
click at [1135, 84] on input "Space" at bounding box center [1173, 85] width 145 height 30
paste input "Marina (Phone Booth)"
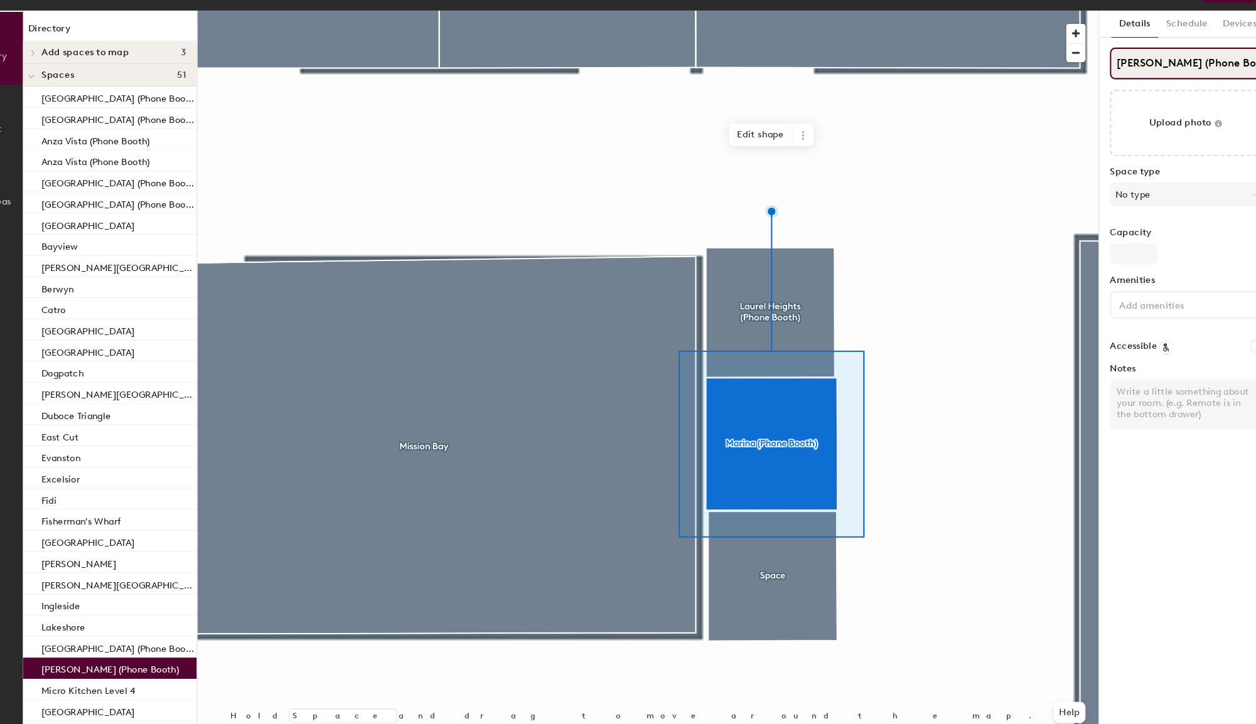
type input "Marina (Phone Booth)"
click at [788, 35] on div at bounding box center [662, 35] width 855 height 0
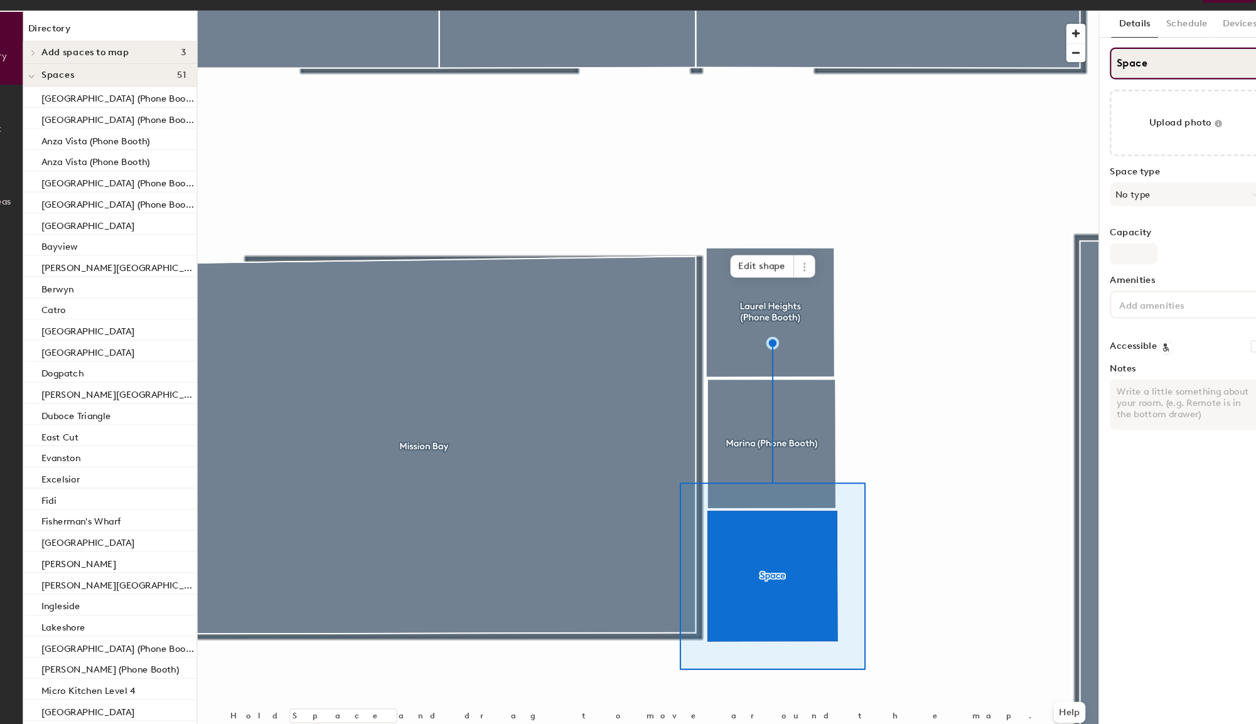
click at [1120, 78] on input "Space" at bounding box center [1173, 85] width 145 height 30
paste input "Merced (Phone Booth)"
type input "Merced (Phone Booth)"
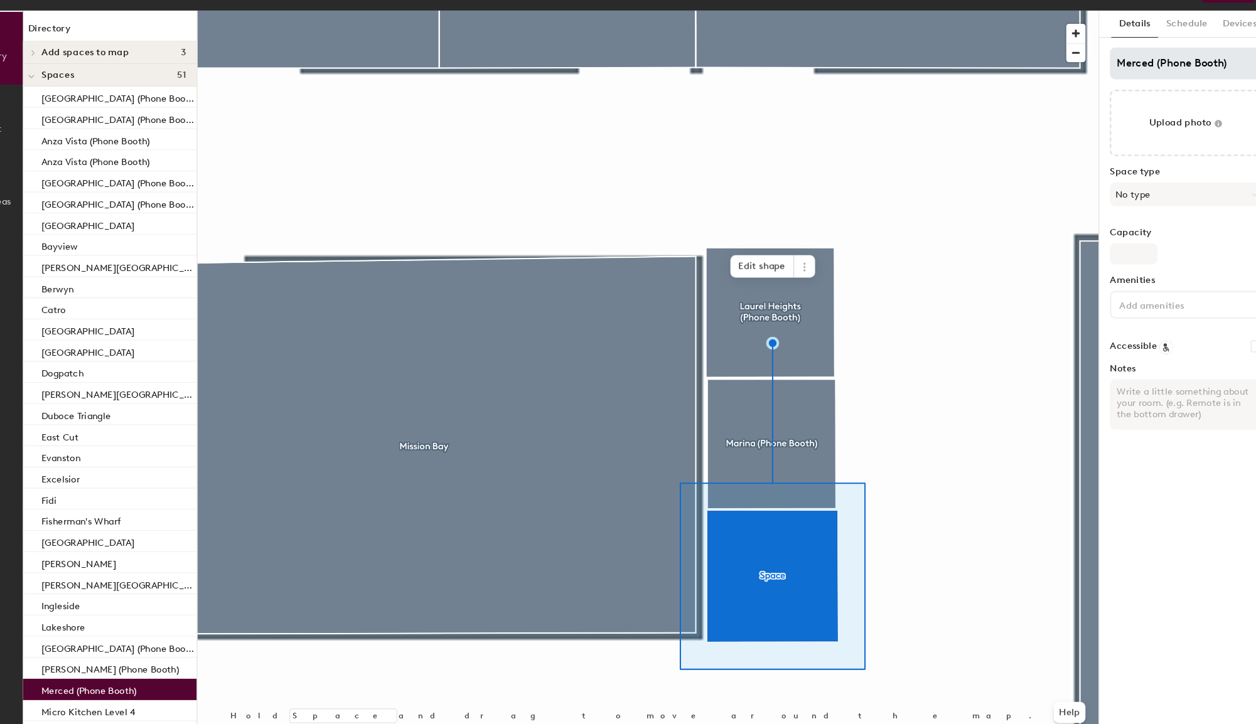
click at [939, 35] on div at bounding box center [662, 35] width 855 height 0
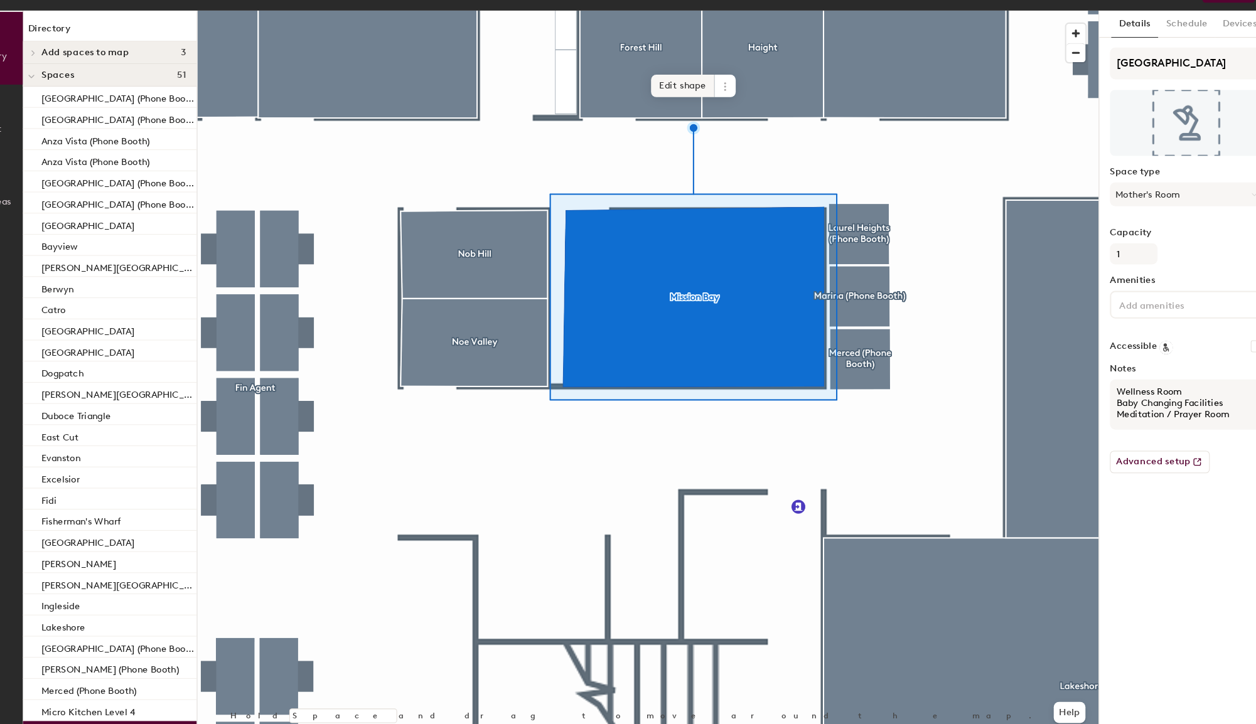
click at [691, 108] on span "Edit shape" at bounding box center [695, 106] width 60 height 21
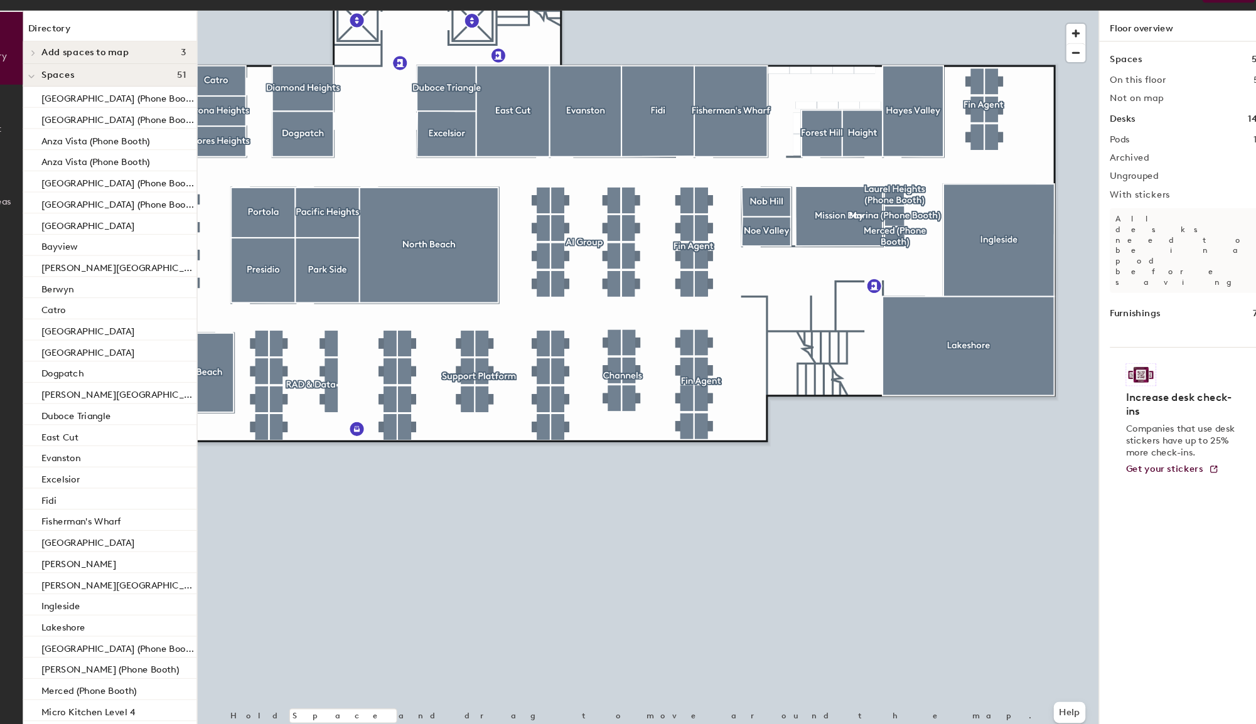
click at [1040, 31] on div "Dublin, Floor 4 Close Publish" at bounding box center [628, 17] width 1256 height 35
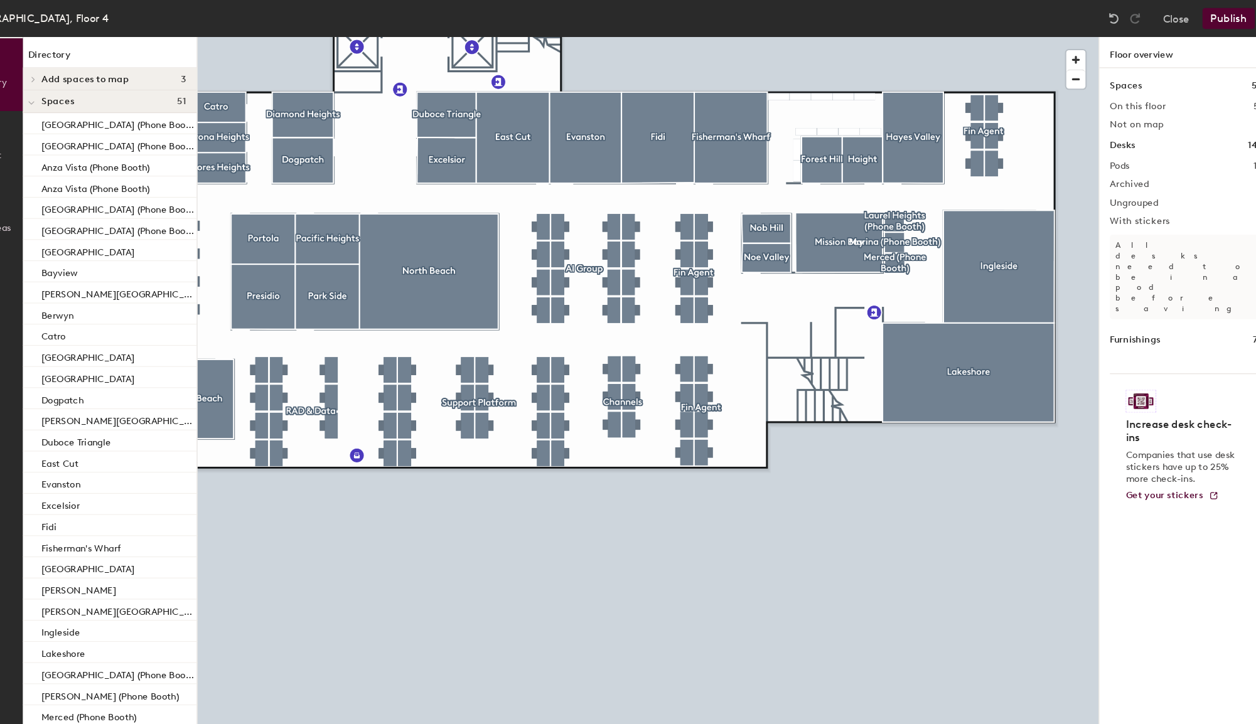
click at [1207, 16] on button "Publish" at bounding box center [1214, 18] width 50 height 20
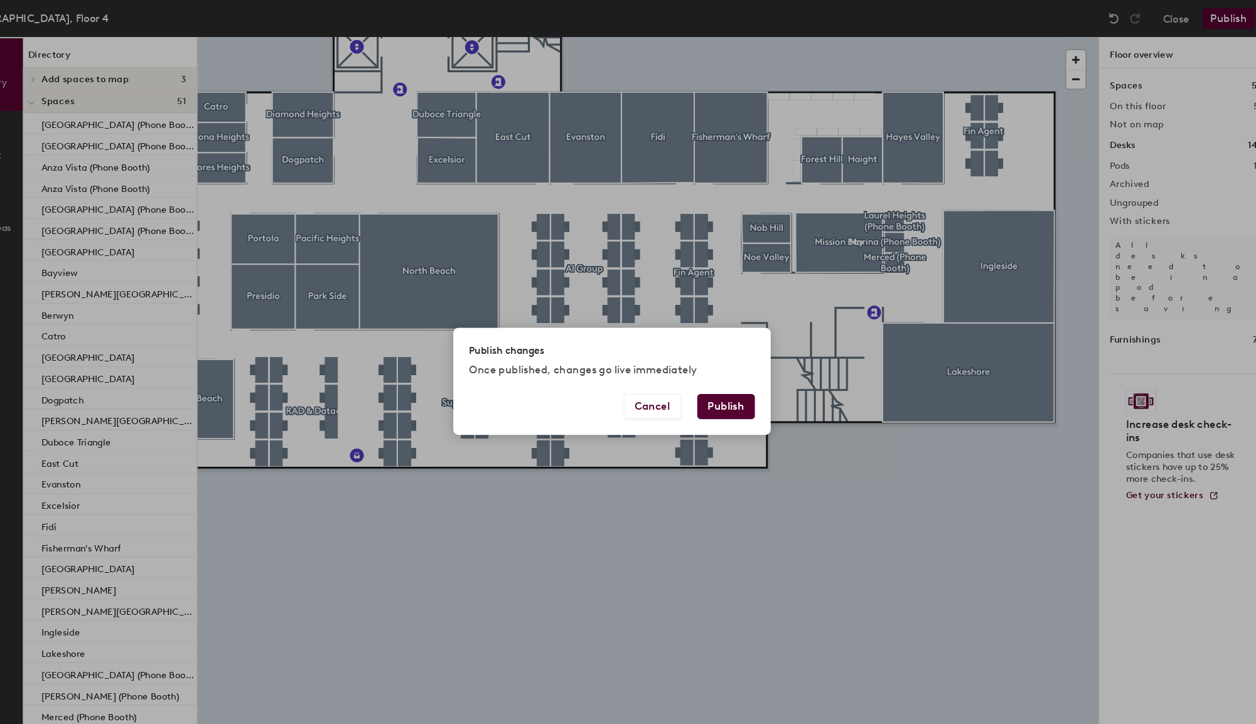
click at [754, 387] on button "Publish" at bounding box center [736, 386] width 55 height 24
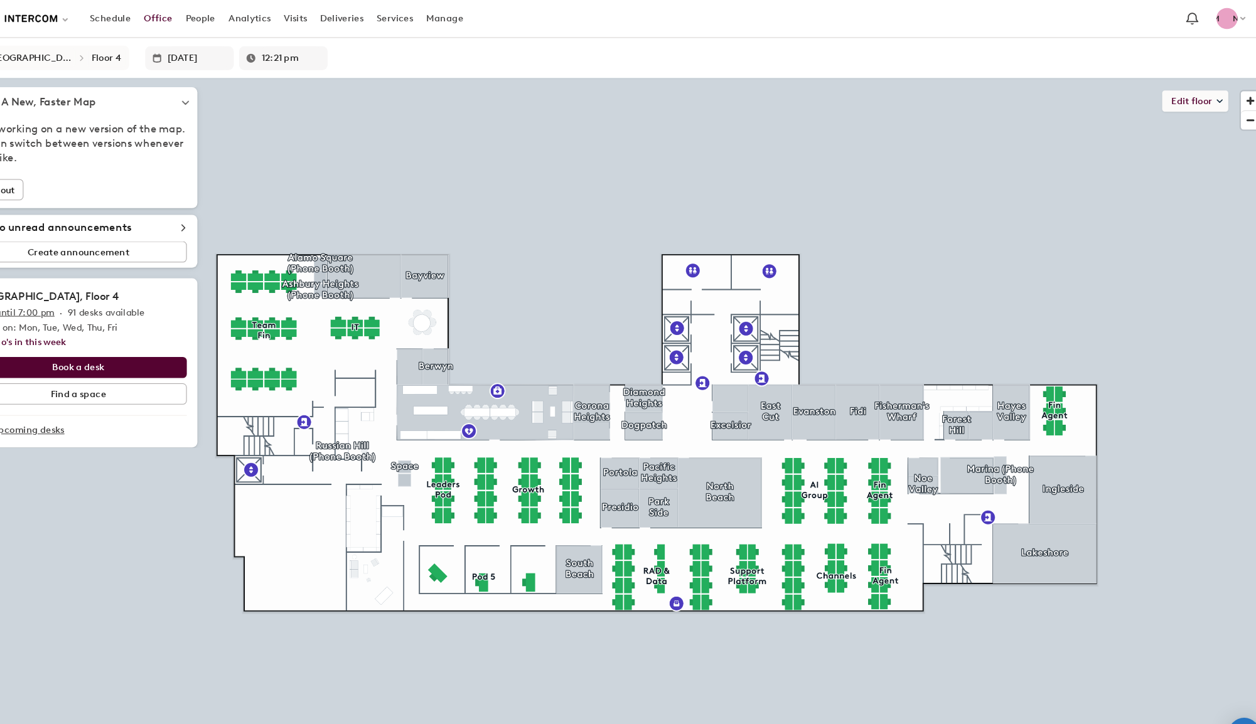
type input "12:26 pm"
click at [115, 57] on div "Dublin Floor 4" at bounding box center [92, 54] width 155 height 23
click at [134, 58] on div "Floor 4" at bounding box center [148, 55] width 28 height 11
click at [131, 75] on li "Floor 1" at bounding box center [192, 74] width 122 height 18
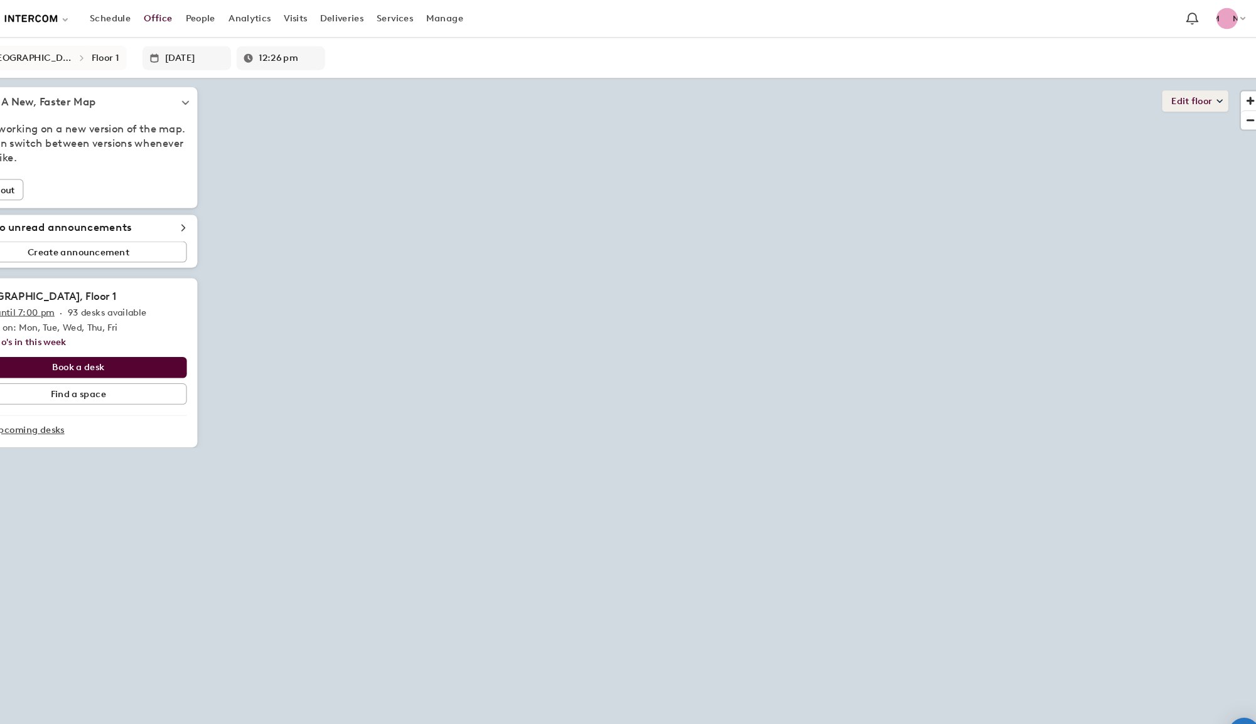
click at [1162, 103] on button "Edit floor" at bounding box center [1181, 96] width 63 height 20
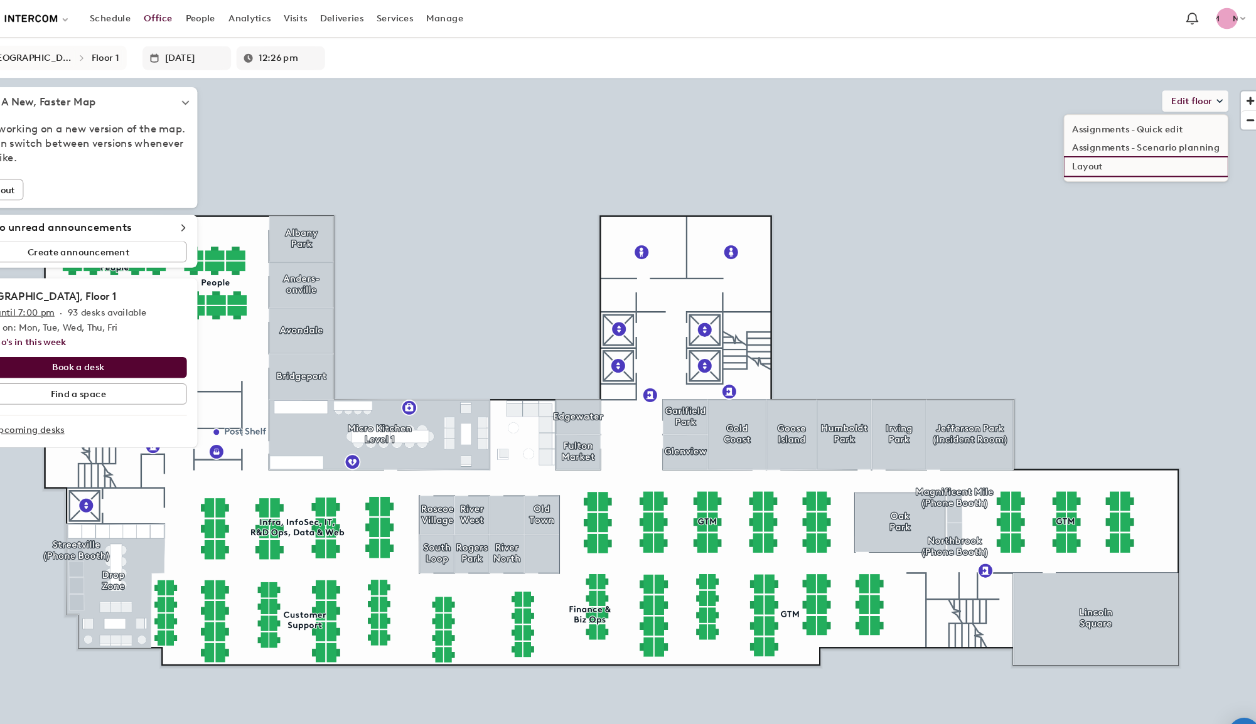
click at [1101, 164] on li "Layout" at bounding box center [1135, 158] width 155 height 18
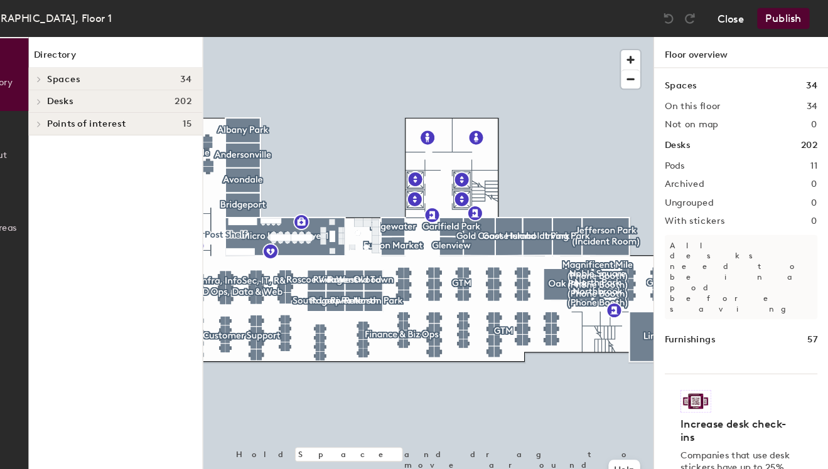
click at [735, 22] on button "Close" at bounding box center [735, 18] width 25 height 20
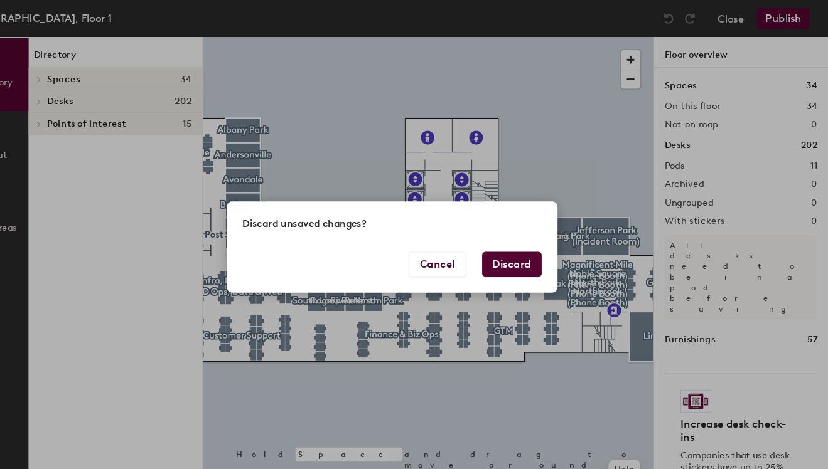
click at [517, 250] on button "Discard" at bounding box center [528, 251] width 56 height 24
